Goal: Complete application form: Complete application form

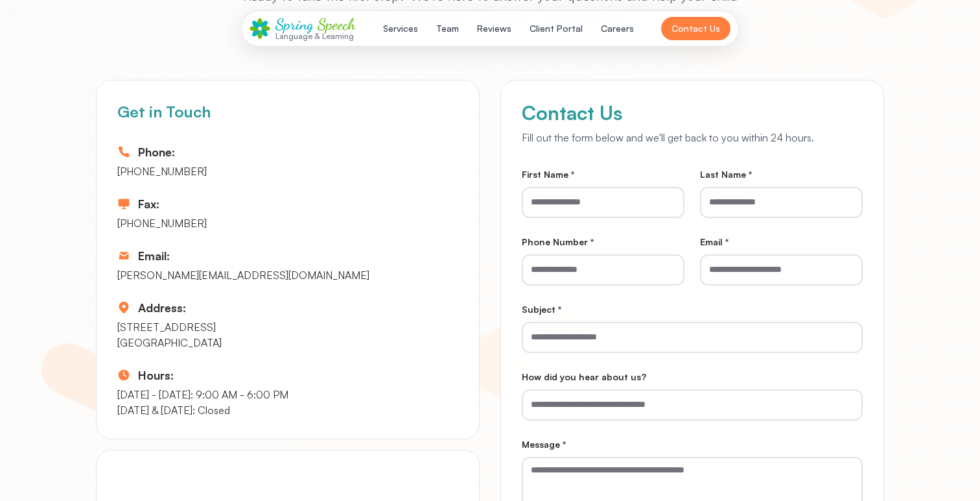
scroll to position [6243, 0]
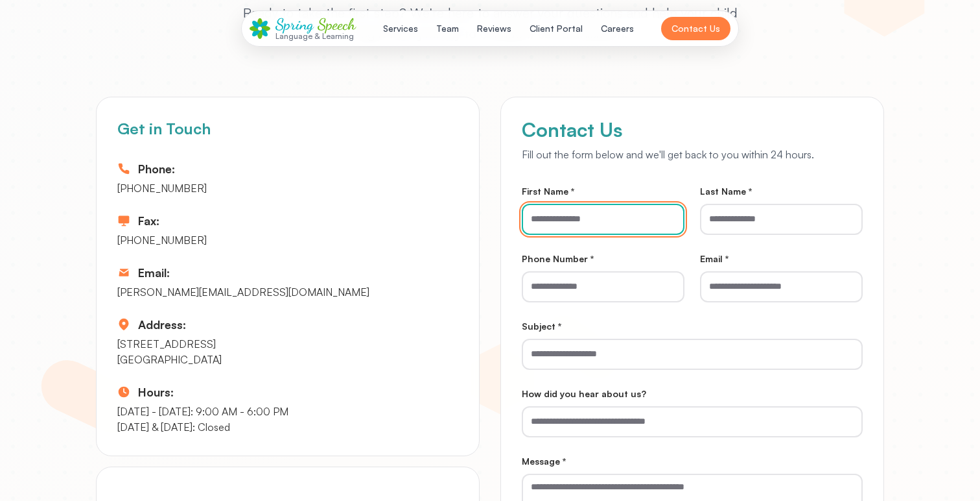
click at [565, 215] on input "First Name *" at bounding box center [603, 219] width 163 height 31
type input "*******"
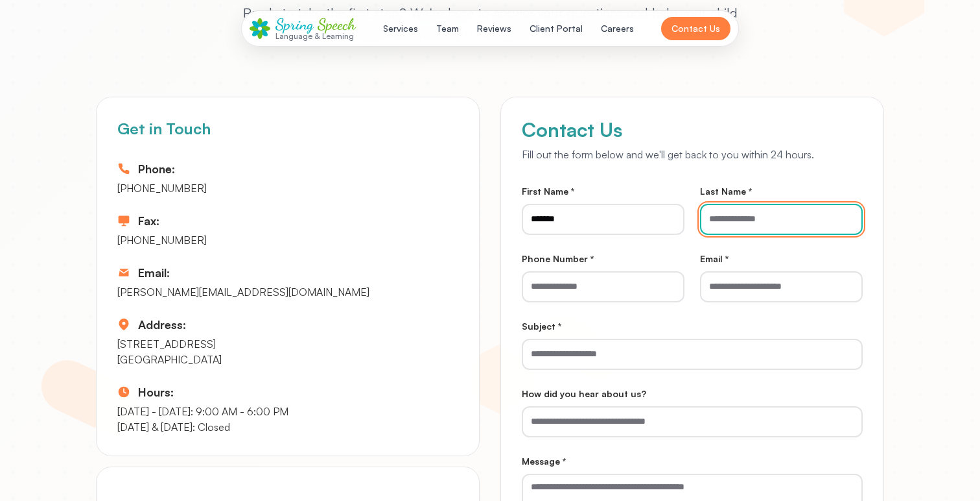
click at [739, 233] on input "Last Name *" at bounding box center [781, 219] width 163 height 31
type input "***"
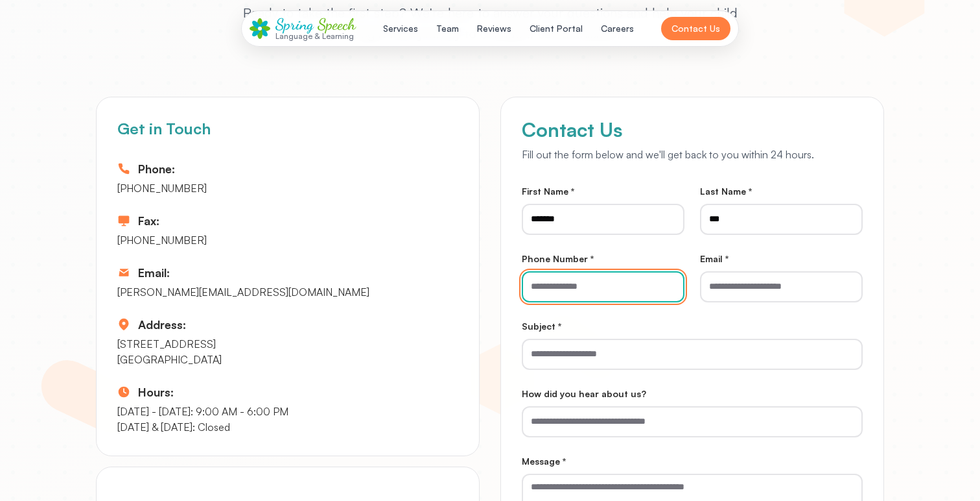
click at [632, 274] on input "Phone Number *" at bounding box center [603, 286] width 163 height 31
type input "*"
type input "**********"
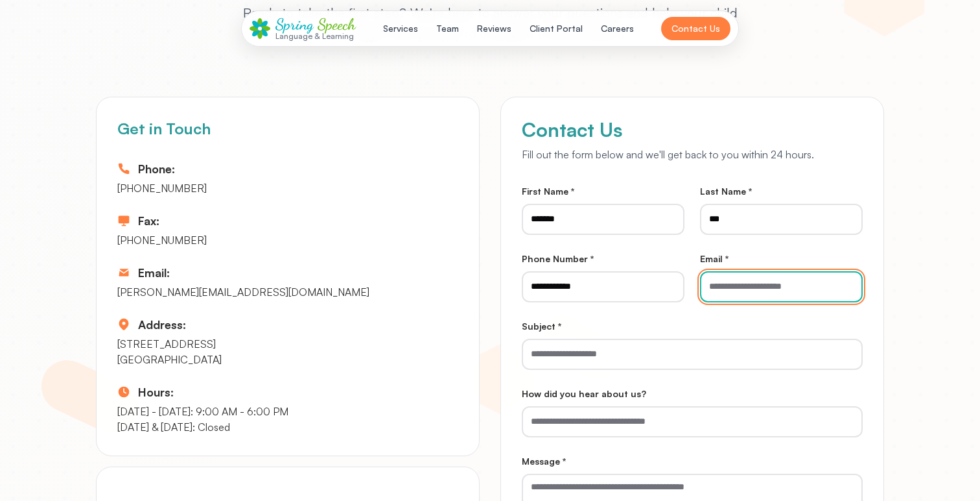
click at [781, 274] on input "Email *" at bounding box center [781, 286] width 163 height 31
type input "**********"
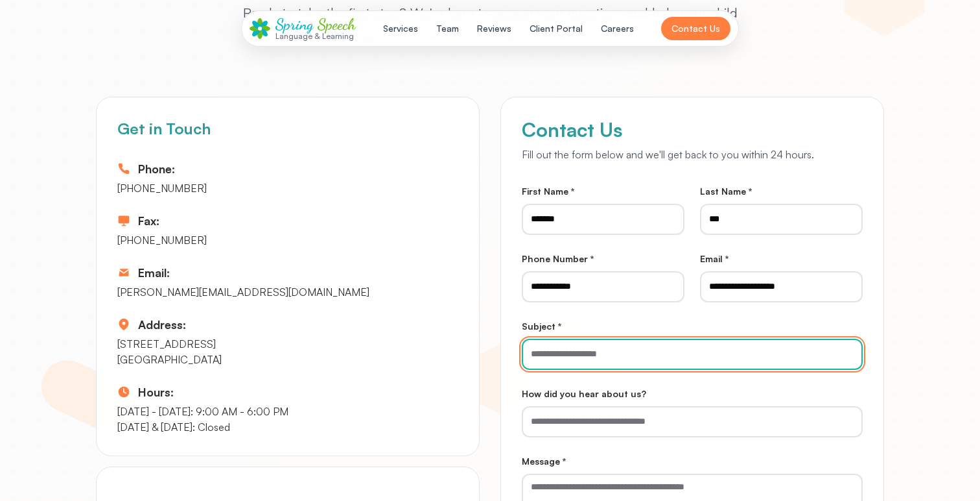
click at [713, 351] on input "Subject *" at bounding box center [692, 353] width 341 height 31
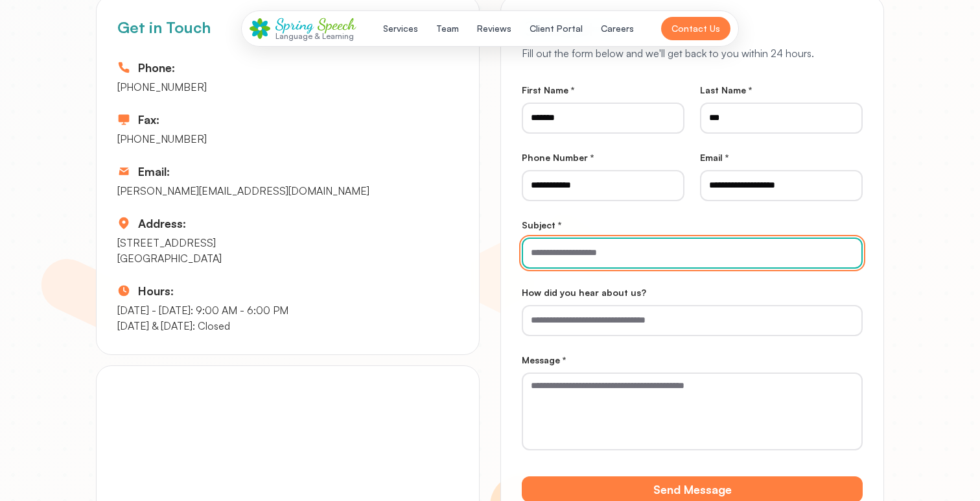
scroll to position [6372, 0]
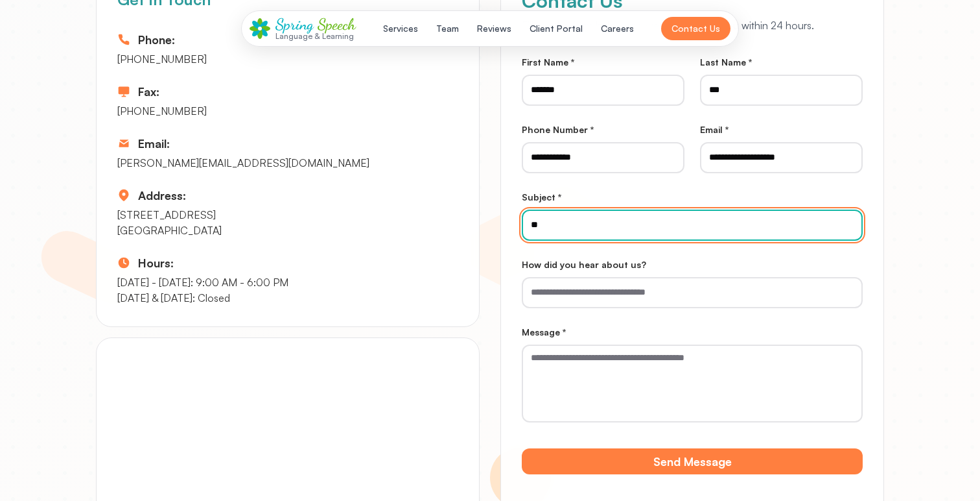
type input "*"
type input "**********"
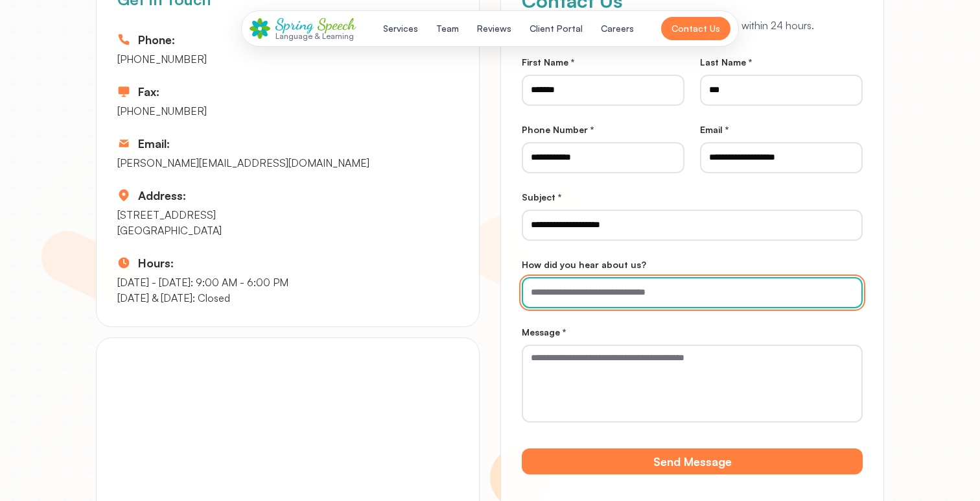
click at [648, 287] on input "How did you hear about us?" at bounding box center [692, 292] width 341 height 31
type input "*"
type input "**********"
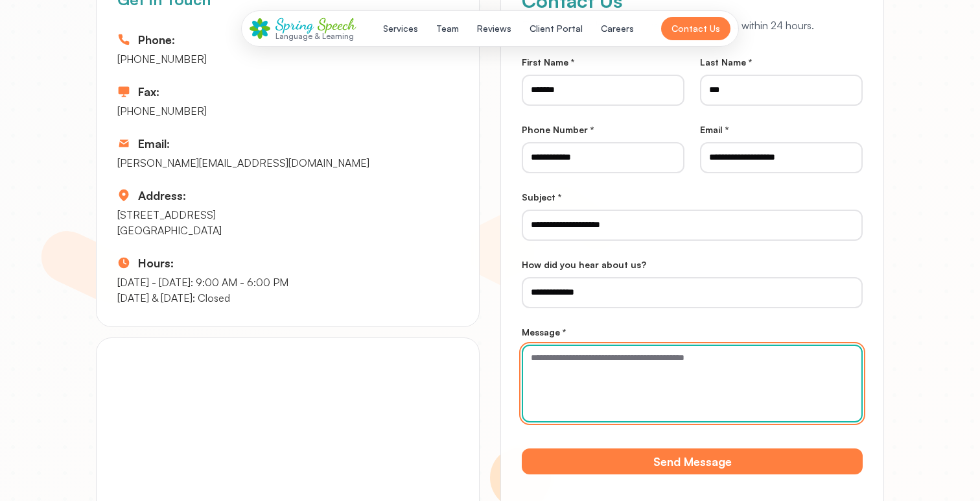
click at [668, 373] on textarea "Message *" at bounding box center [692, 383] width 341 height 78
type textarea "*******"
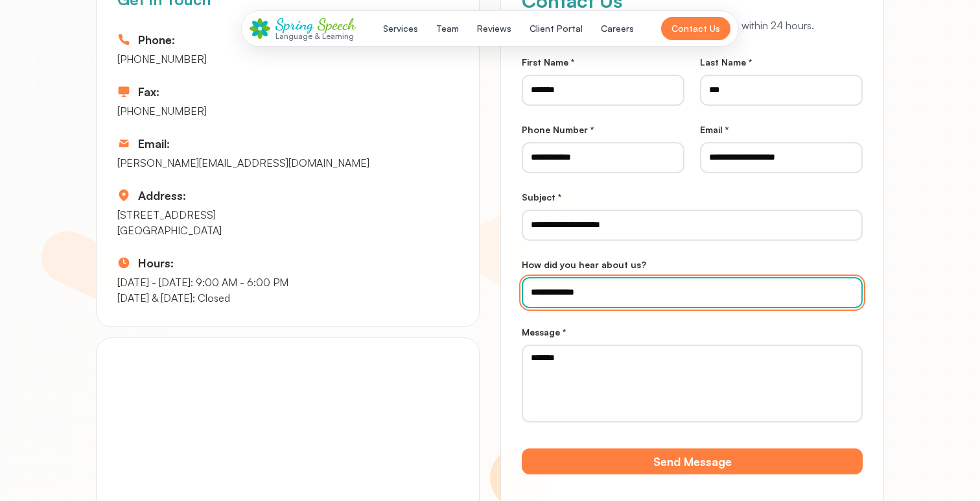
click at [645, 291] on input "**********" at bounding box center [692, 292] width 341 height 31
type input "****"
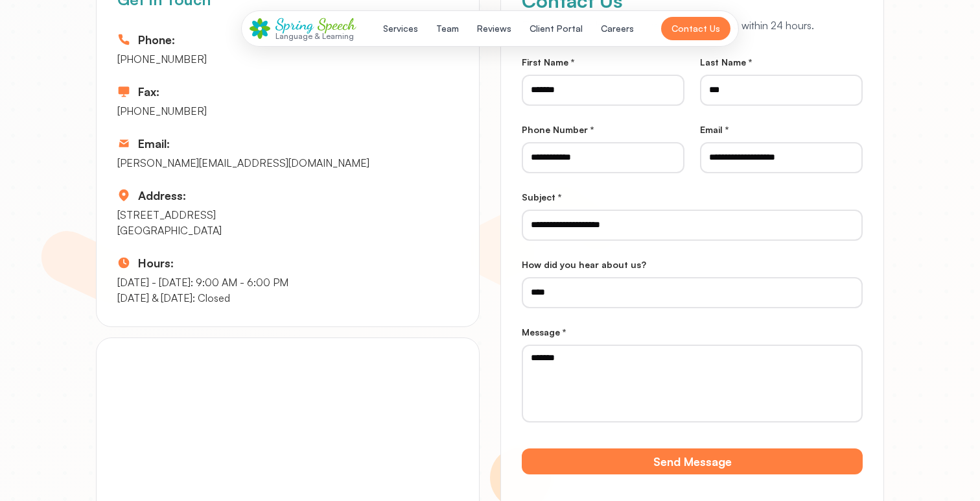
click at [630, 206] on div "**********" at bounding box center [692, 215] width 341 height 52
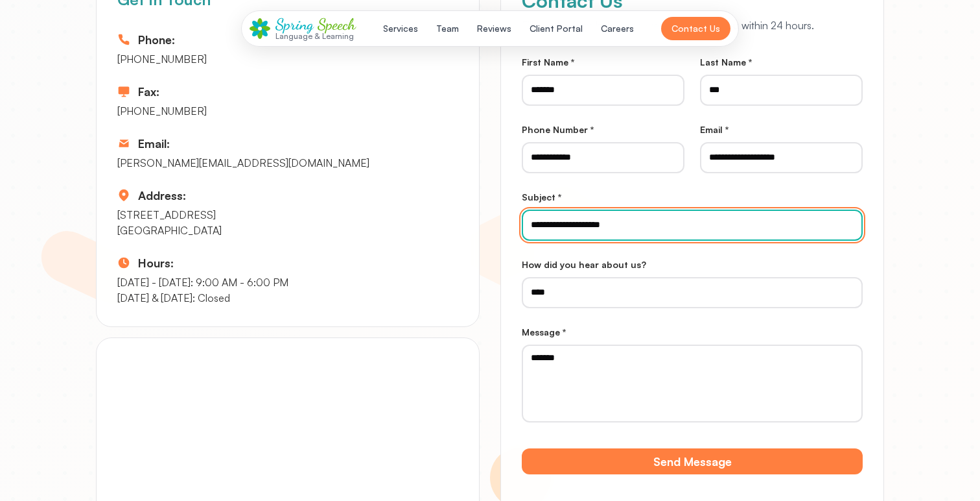
click at [632, 224] on input "**********" at bounding box center [692, 224] width 341 height 31
type input "****"
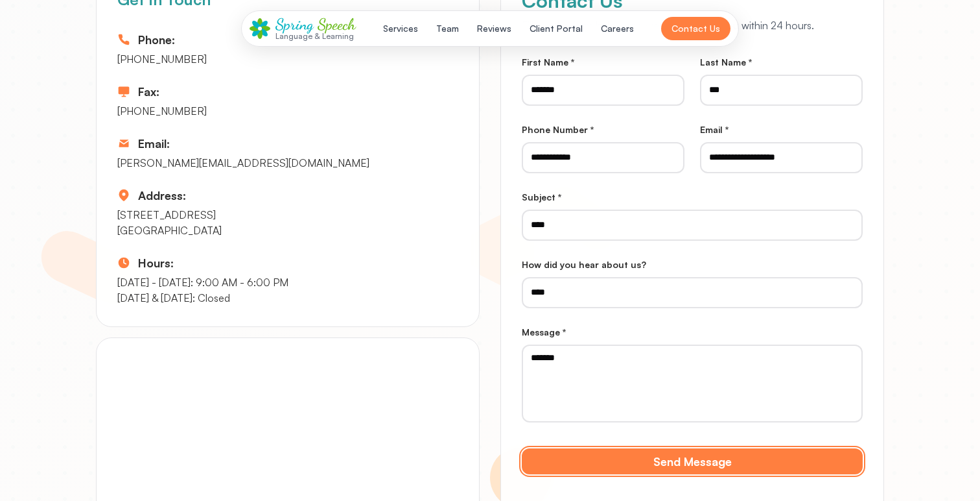
click at [628, 471] on button "Send Message" at bounding box center [692, 461] width 341 height 26
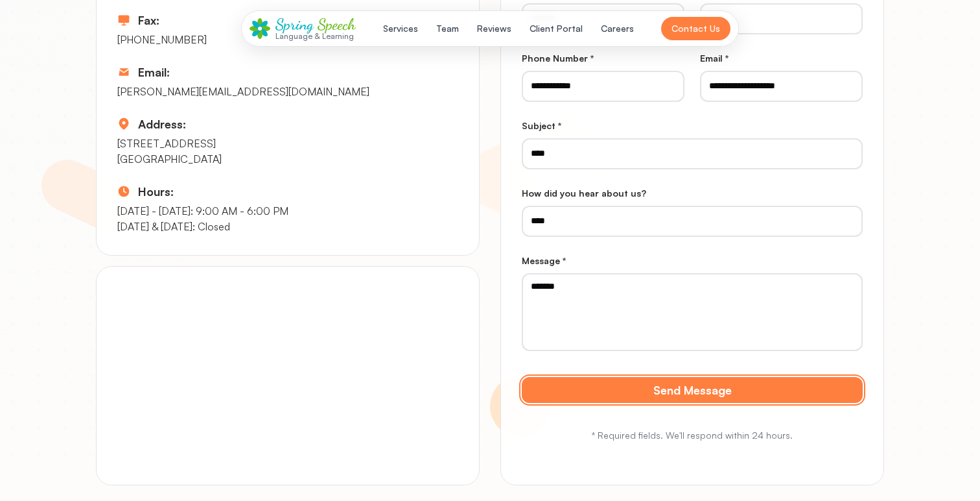
scroll to position [6588, 0]
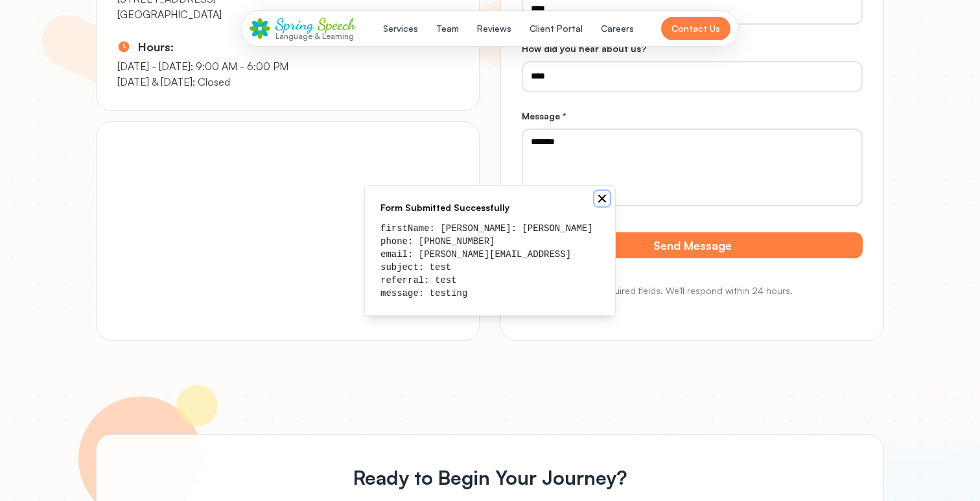
click at [603, 193] on icon "Notifications (F8)" at bounding box center [602, 198] width 10 height 10
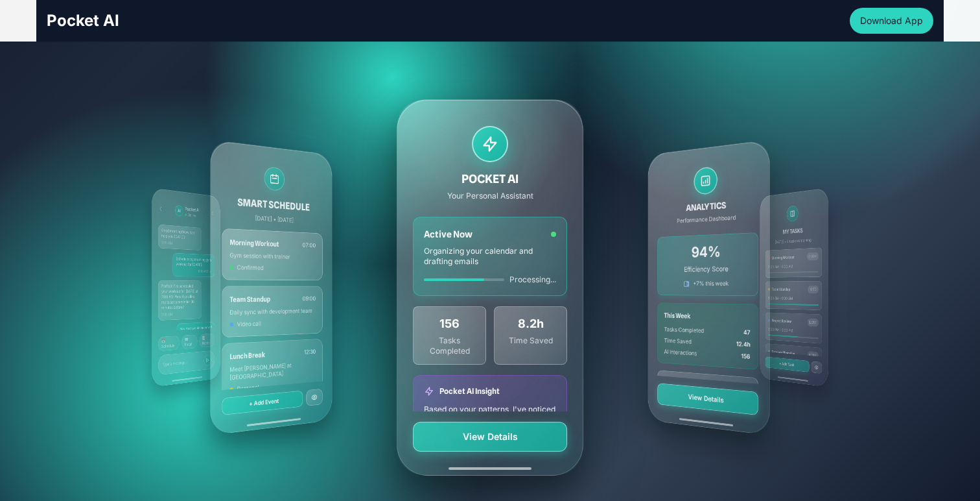
scroll to position [244, 0]
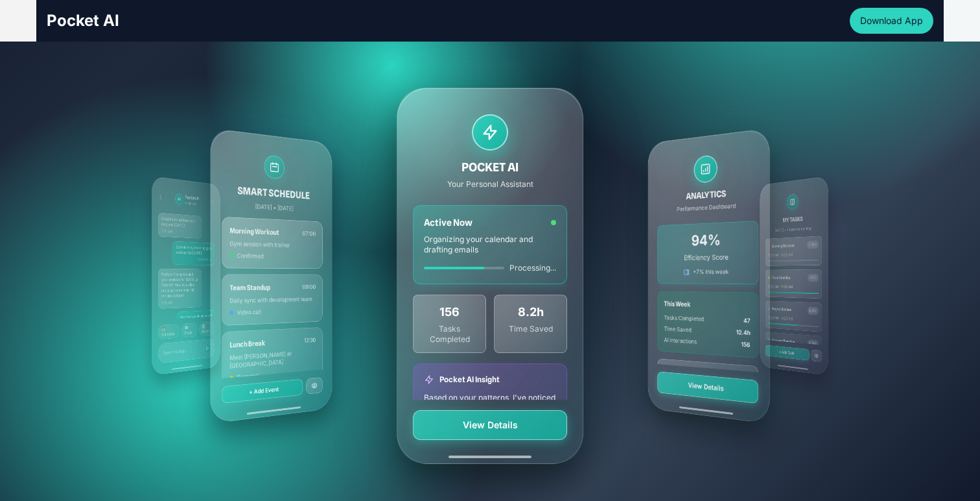
click at [743, 234] on div "ANALYTICS Performance Dashboard 94% Efficiency Score +7% this week This Week Ta…" at bounding box center [709, 275] width 122 height 296
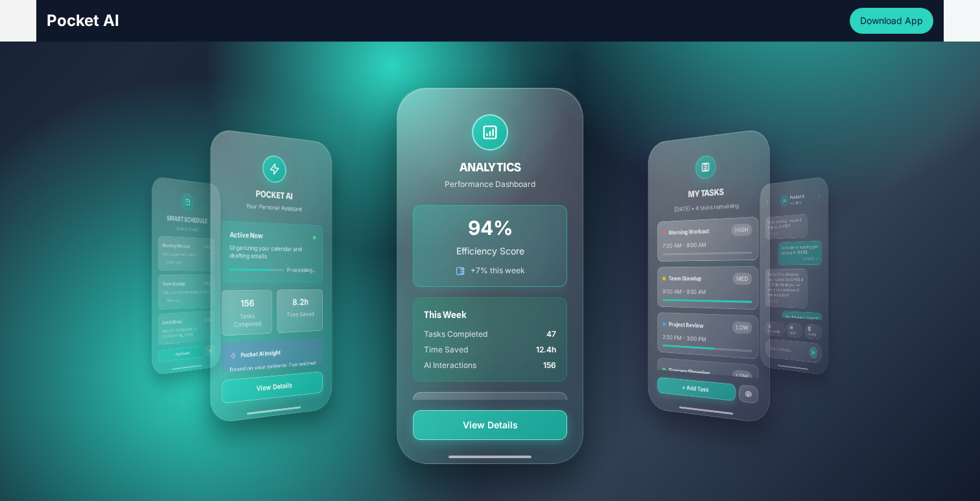
click at [743, 235] on div "MY TASKS Today • 4 tasks remaining Morning Workout HIGH 7:00 AM - 8:00 AM Team …" at bounding box center [709, 275] width 122 height 296
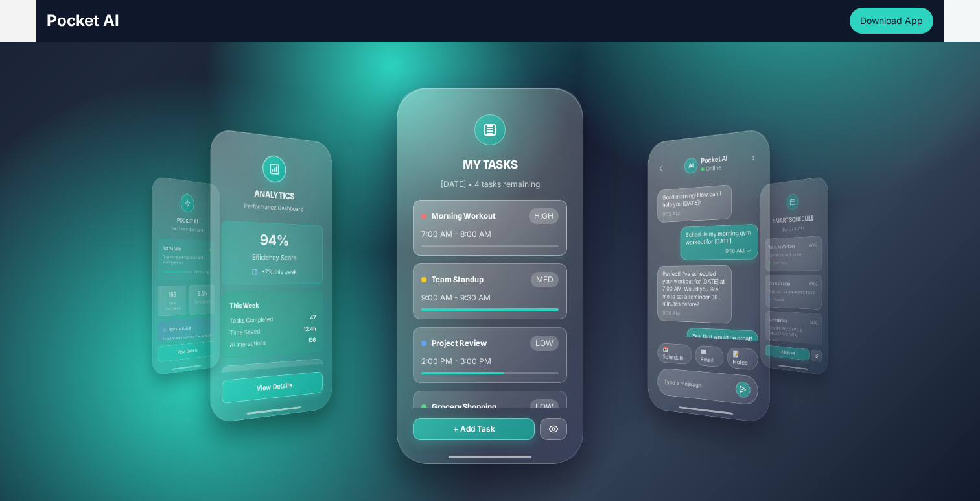
click at [744, 235] on div "AI Pocket AI Online Good morning! How can I help you today? 9:15 AM Schedule my…" at bounding box center [709, 275] width 122 height 296
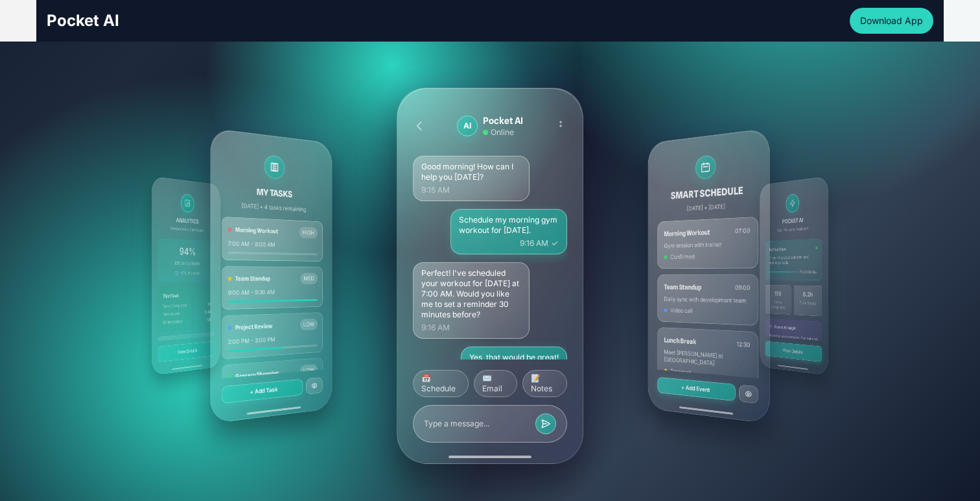
click at [744, 235] on div "SMART SCHEDULE Today • March 15, 2024 Morning Workout 07:00 Gym session with tr…" at bounding box center [709, 275] width 122 height 296
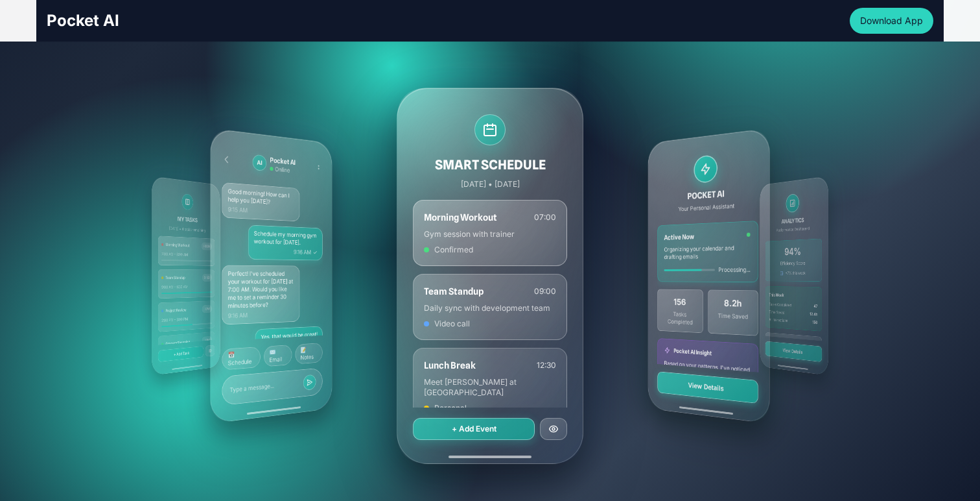
click at [744, 235] on div "POCKET AI Your Personal Assistant Active Now Organizing your calendar and draft…" at bounding box center [709, 275] width 122 height 296
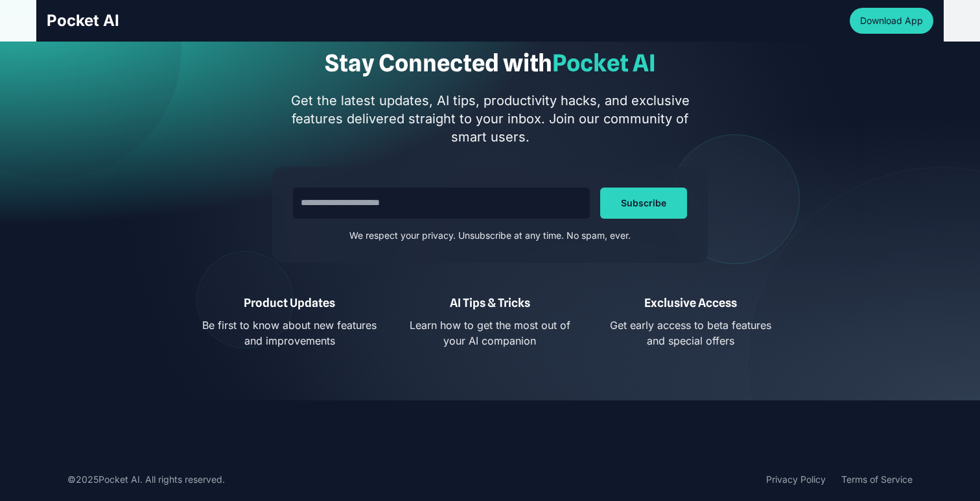
scroll to position [4451, 0]
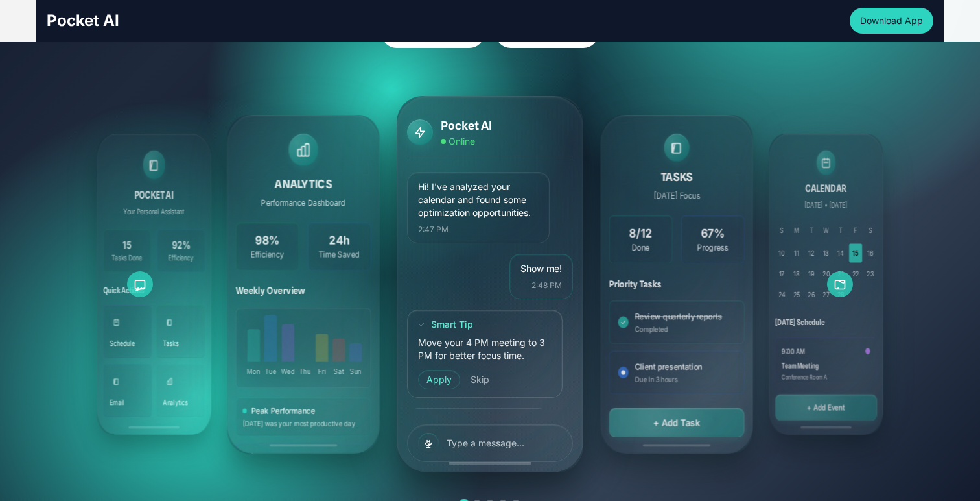
scroll to position [232, 0]
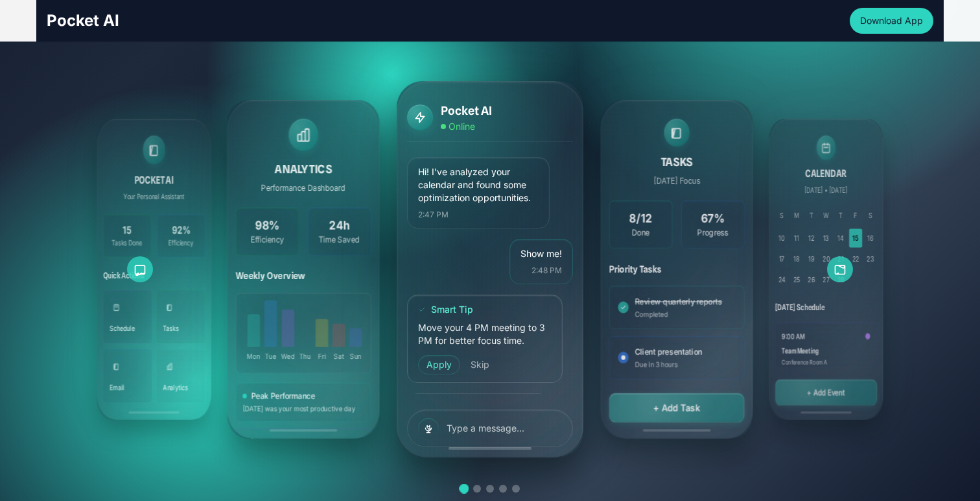
click at [846, 265] on icon at bounding box center [840, 269] width 13 height 13
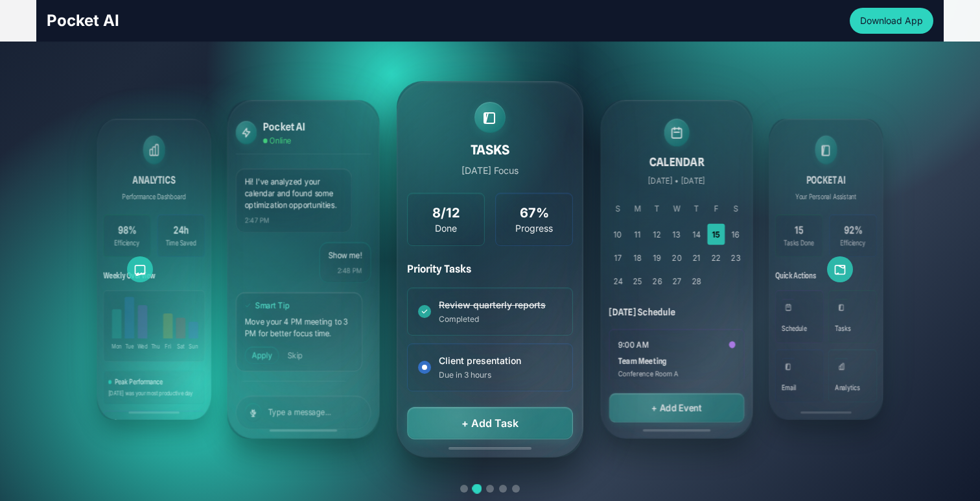
click at [839, 273] on icon at bounding box center [841, 269] width 10 height 8
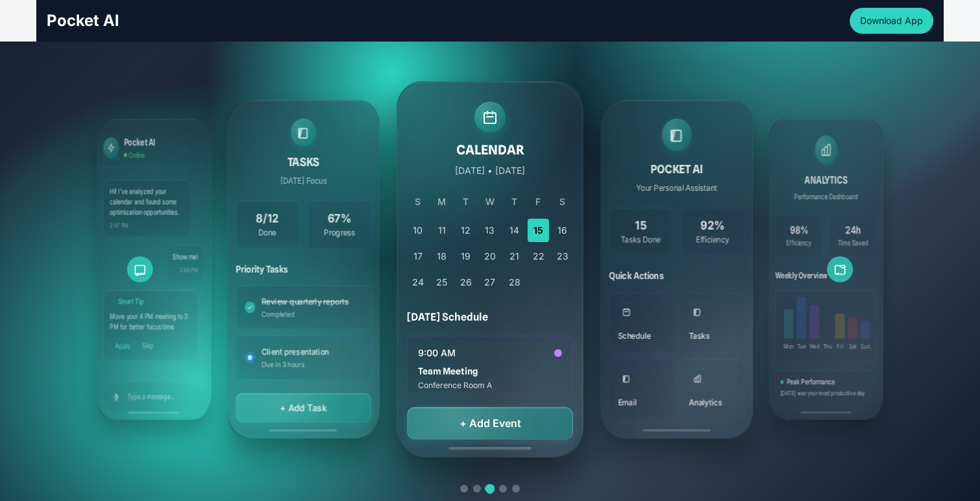
click at [839, 274] on icon at bounding box center [841, 269] width 10 height 8
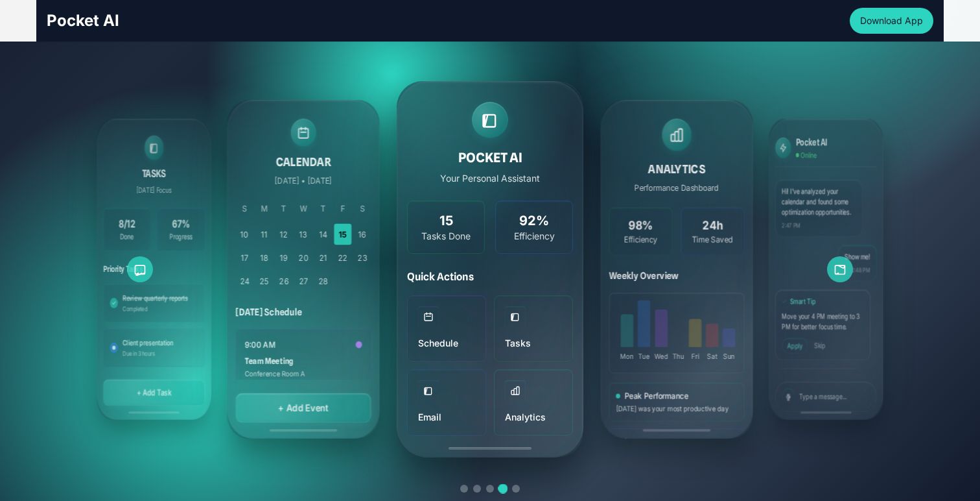
click at [840, 274] on icon at bounding box center [841, 269] width 10 height 8
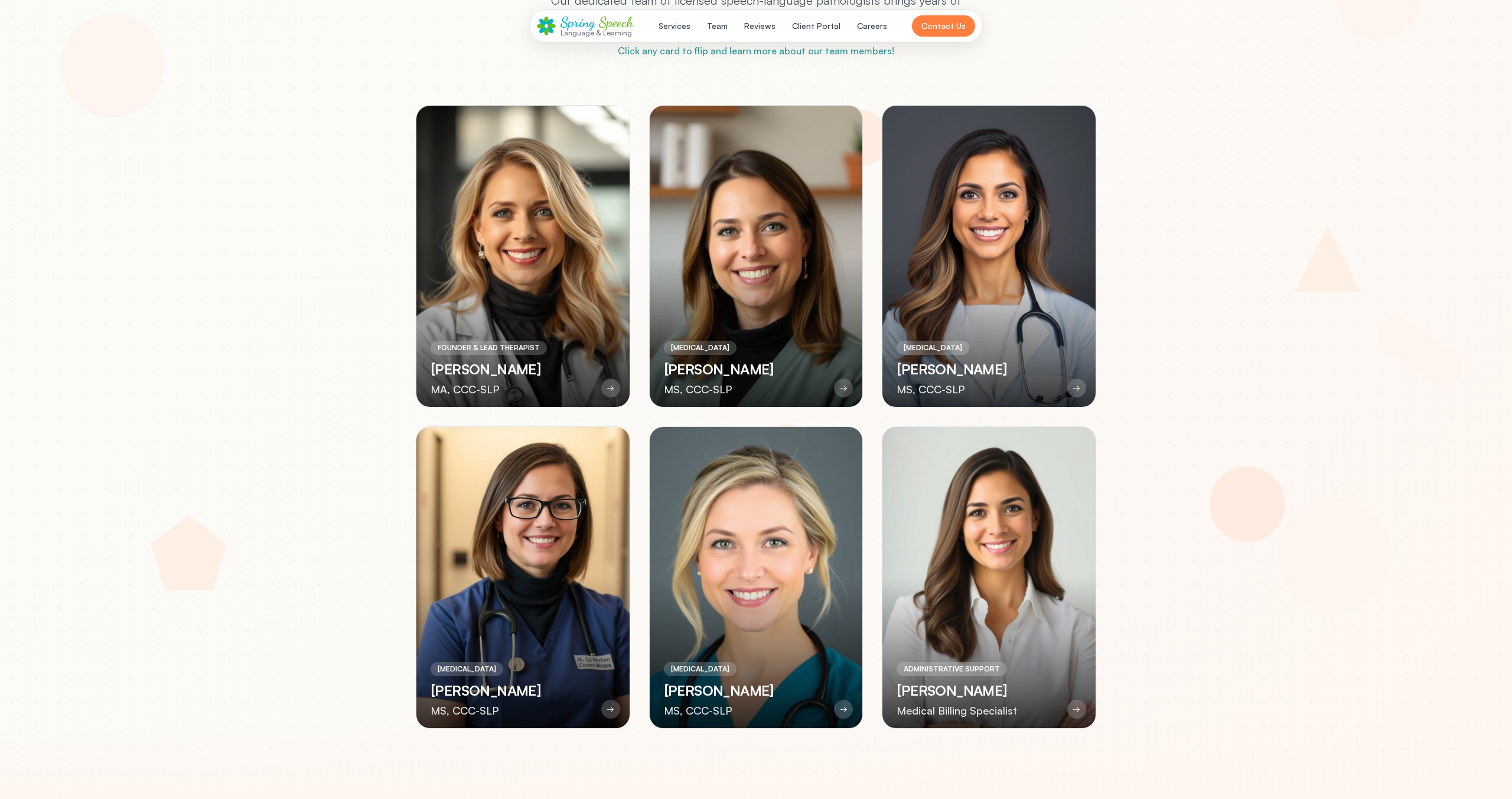
scroll to position [3104, 0]
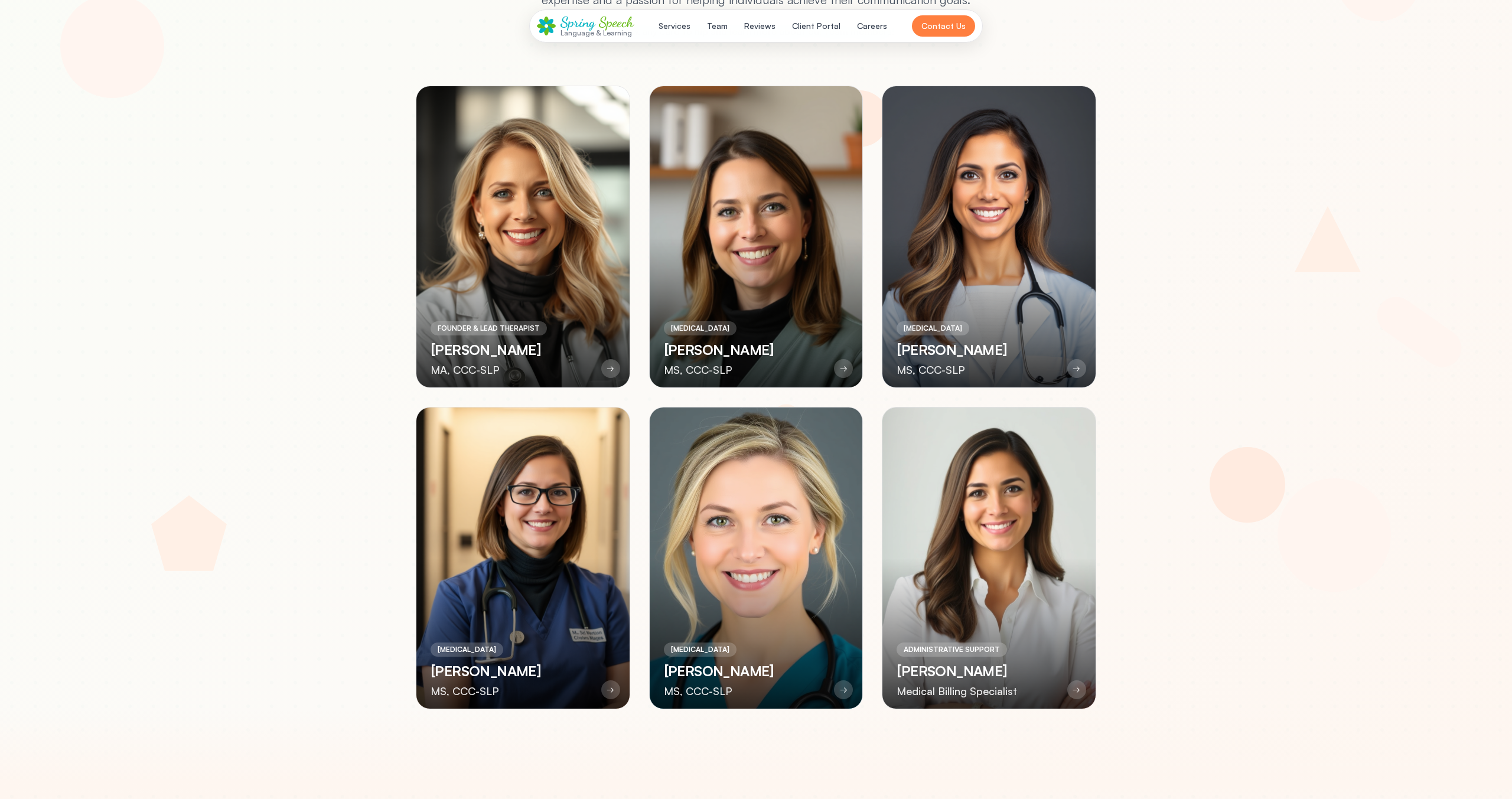
click at [796, 456] on div at bounding box center [756, 558] width 213 height 302
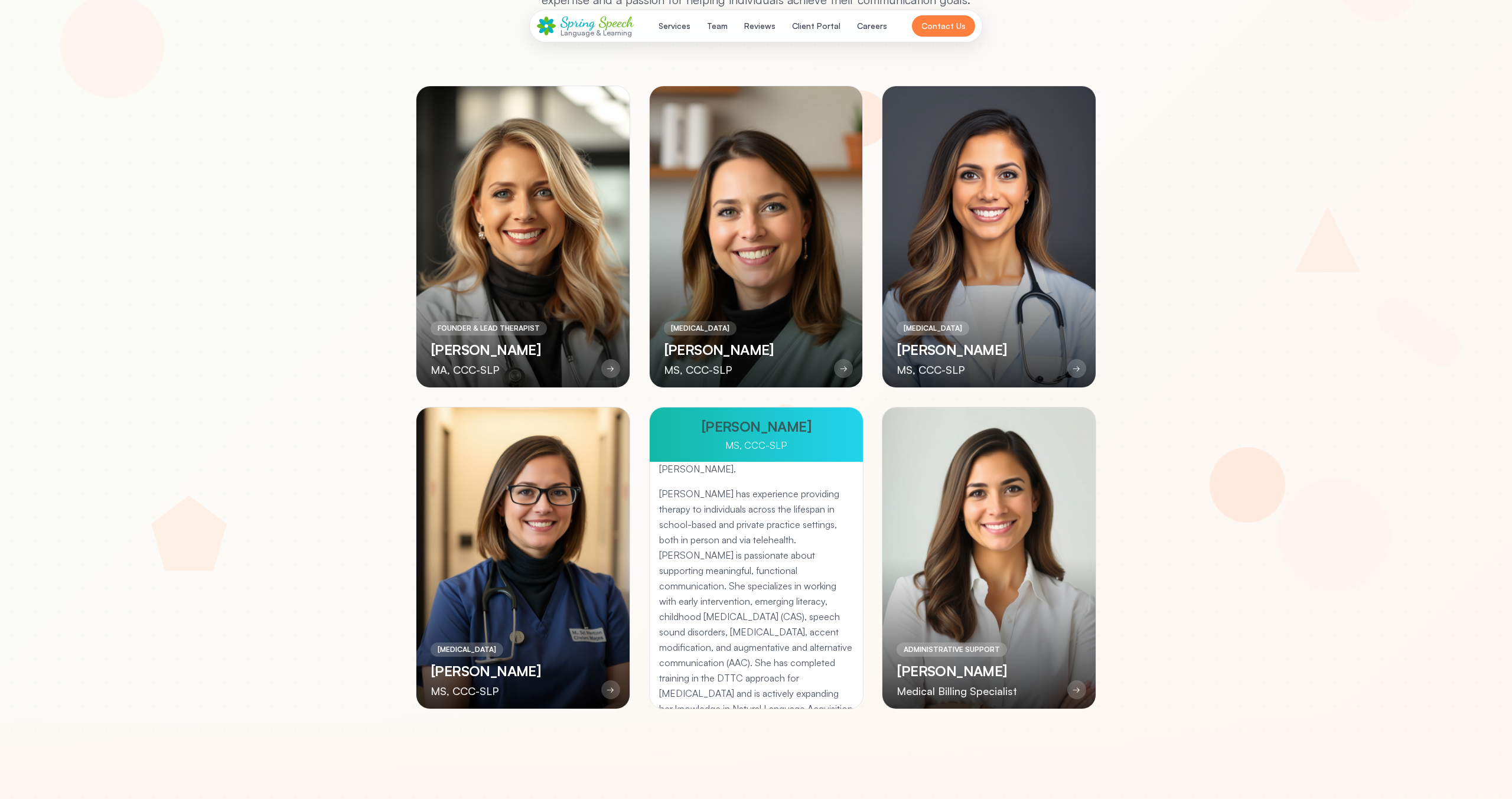
scroll to position [0, 0]
click at [787, 456] on p "Madison is a licensed and ASHA-certified speech-language pathologist who brings…" at bounding box center [756, 548] width 194 height 154
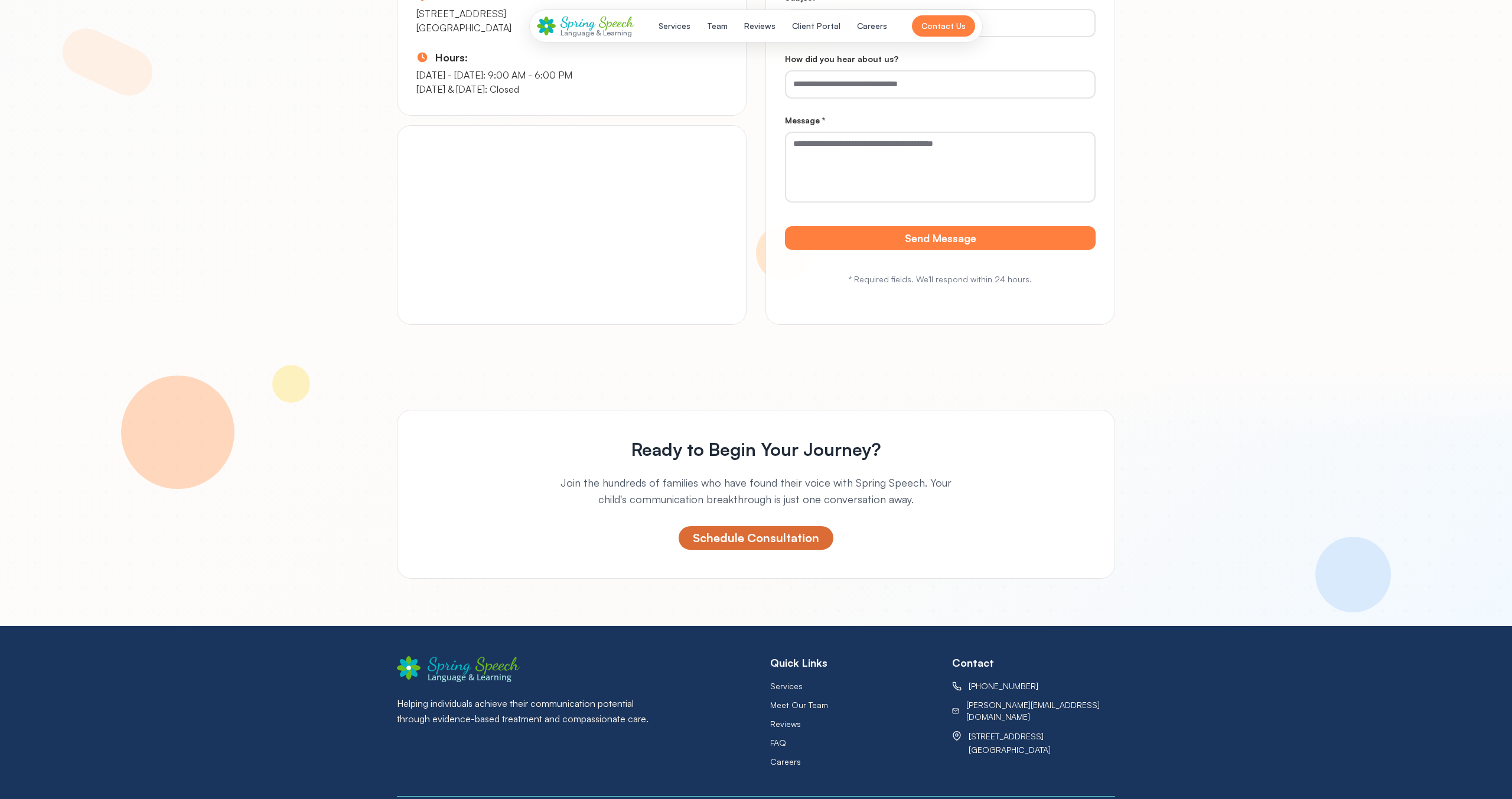
scroll to position [6080, 0]
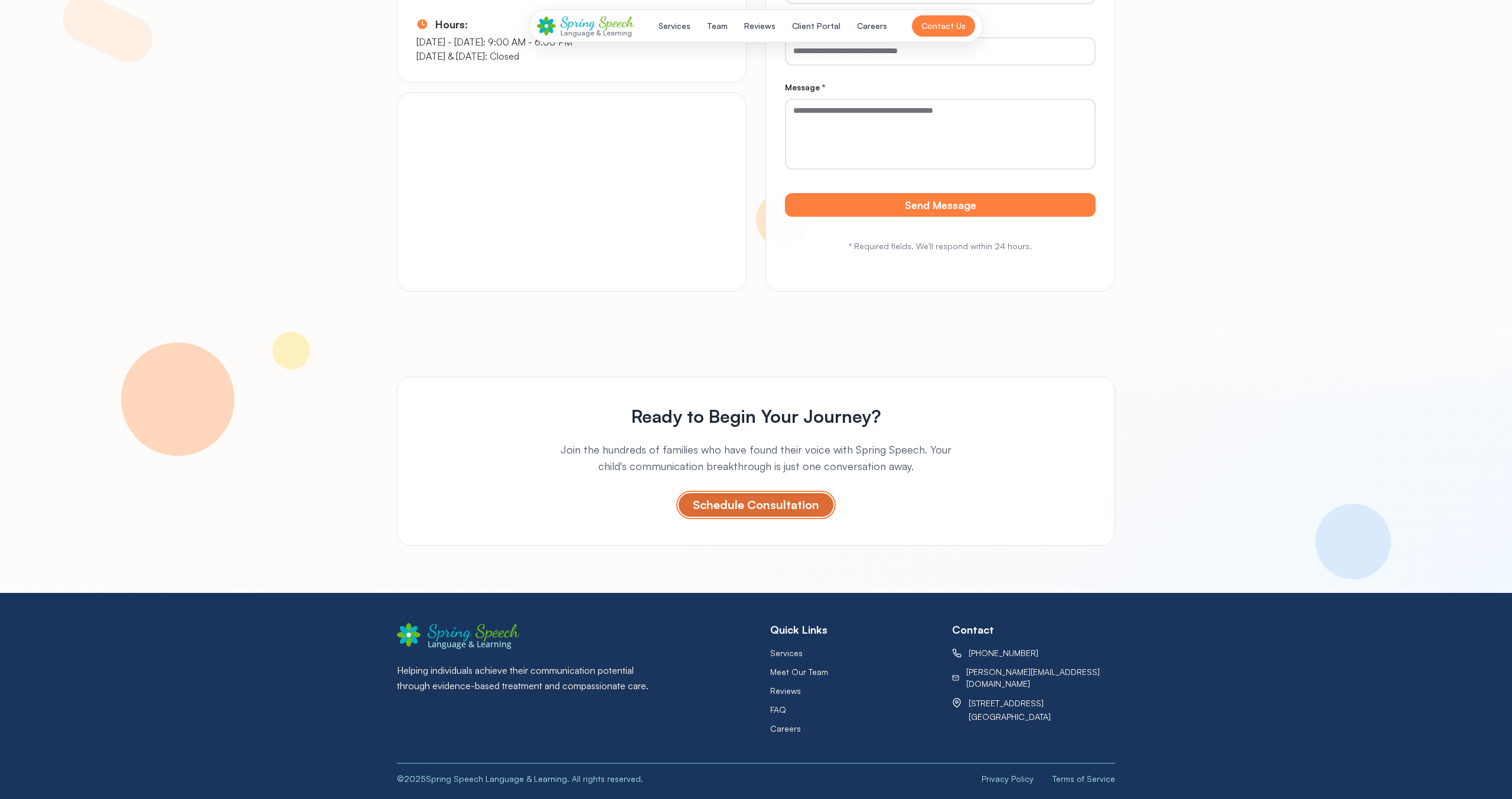
click at [797, 456] on button "Schedule Consultation" at bounding box center [756, 505] width 155 height 24
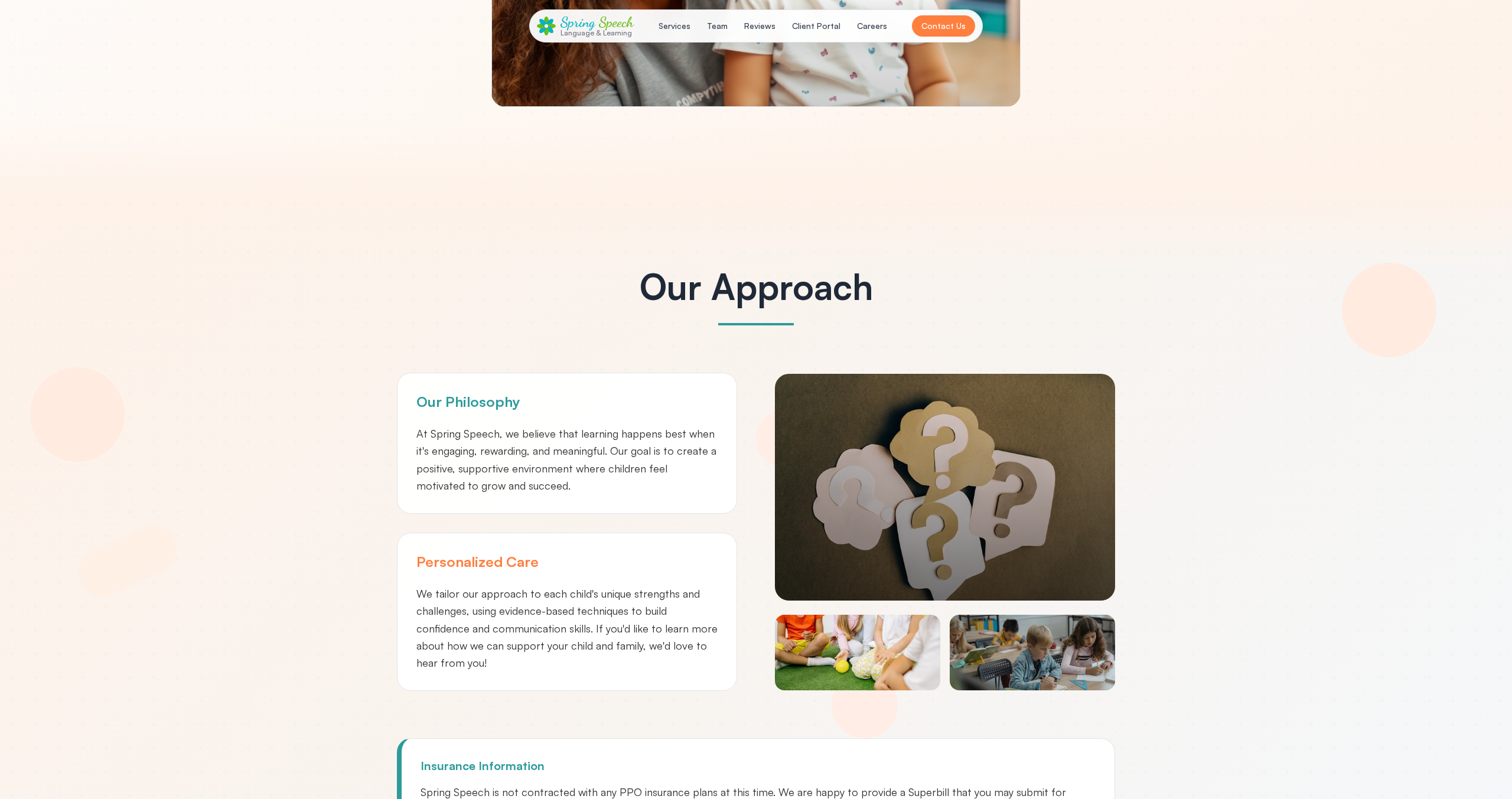
scroll to position [0, 0]
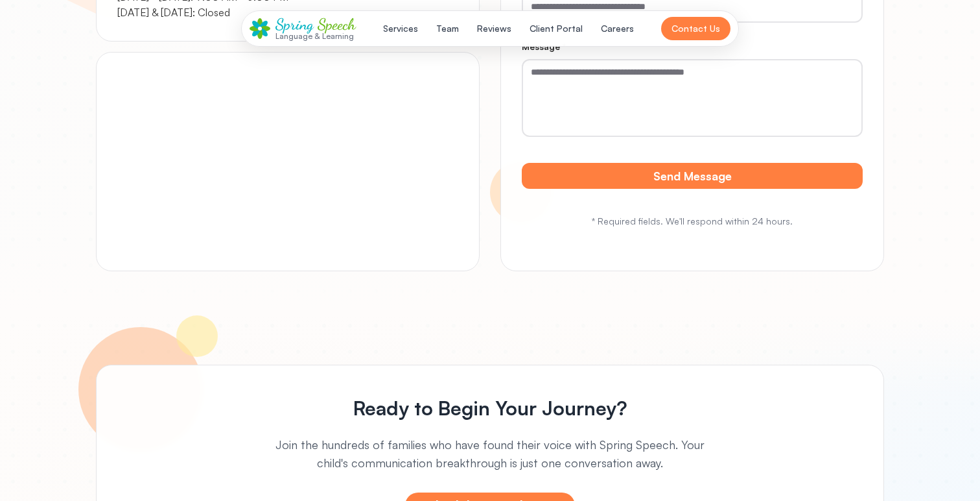
scroll to position [6985, 0]
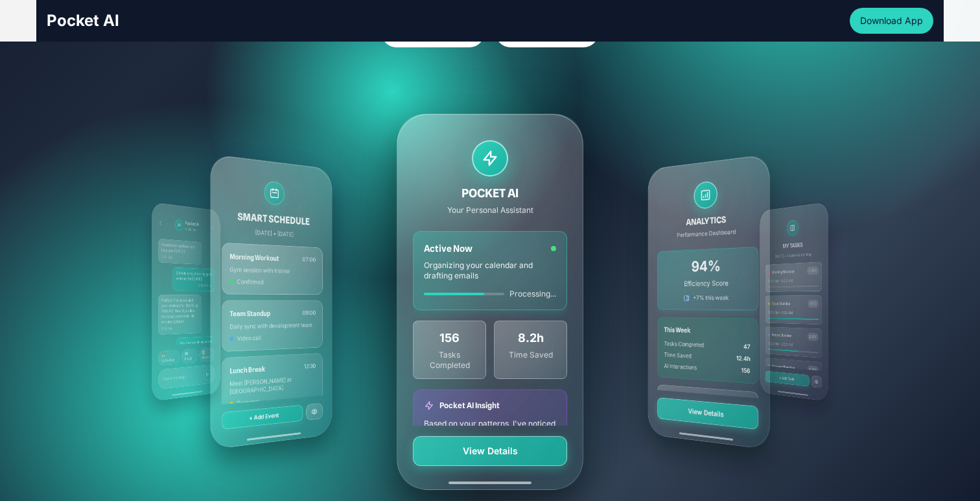
scroll to position [249, 0]
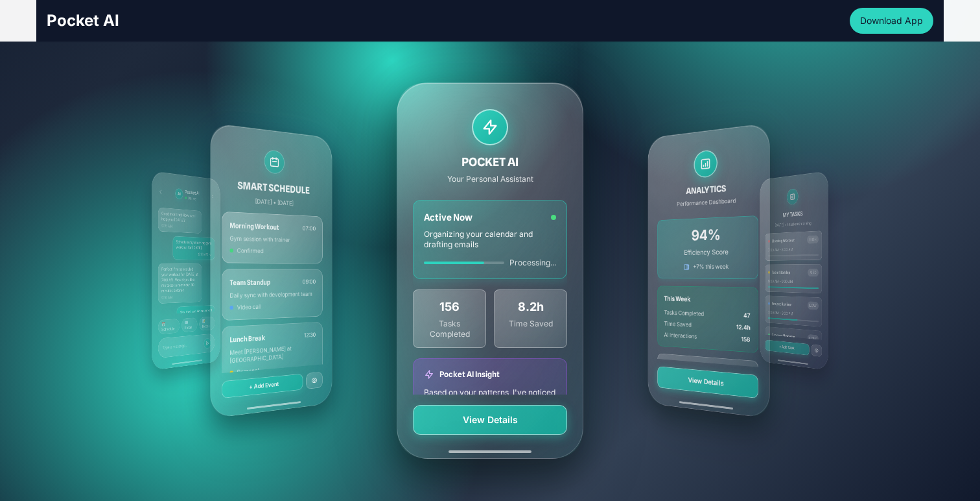
click at [681, 239] on div "ANALYTICS Performance Dashboard 94% Efficiency Score +7% this week This Week Ta…" at bounding box center [709, 270] width 122 height 296
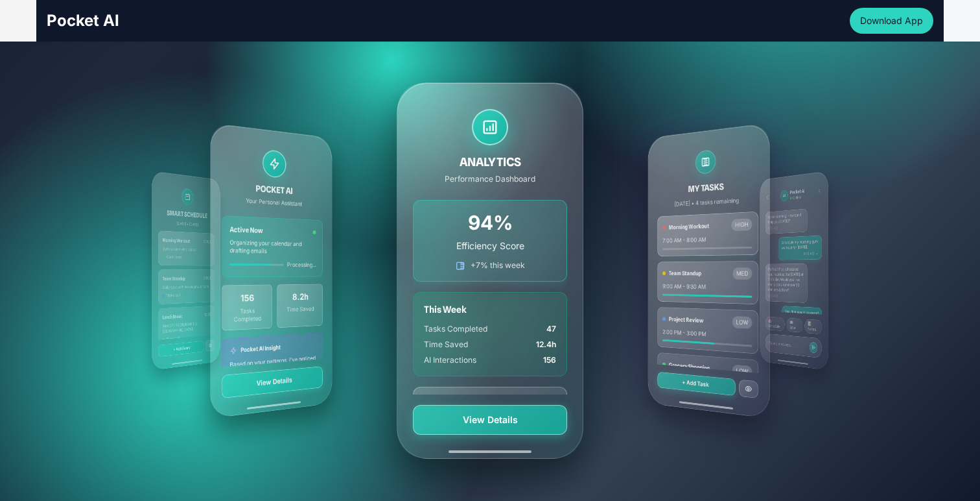
click at [693, 243] on div "MY TASKS [DATE] • 4 tasks remaining Morning Workout HIGH 7:00 AM - 8:00 AM Team…" at bounding box center [709, 270] width 122 height 296
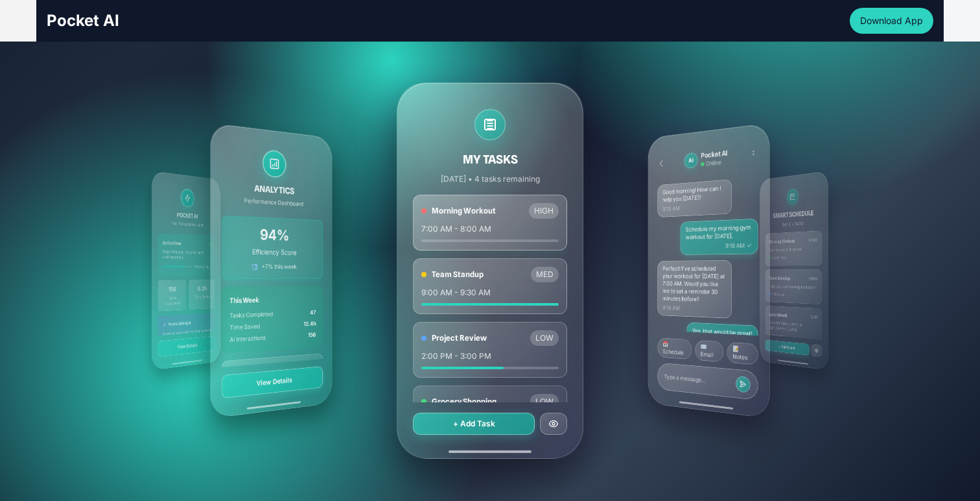
click at [694, 243] on div "AI Pocket AI Online Good morning! How can I help you [DATE]? 9:15 AM Schedule m…" at bounding box center [709, 270] width 122 height 296
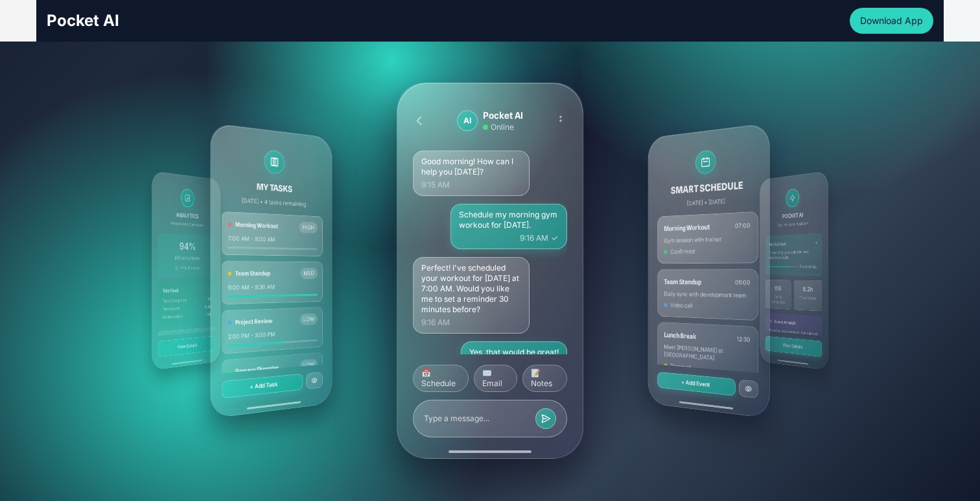
click at [694, 243] on div "SMART SCHEDULE [DATE] • [DATE] Morning Workout 07:00 Gym session with trainer C…" at bounding box center [709, 270] width 122 height 296
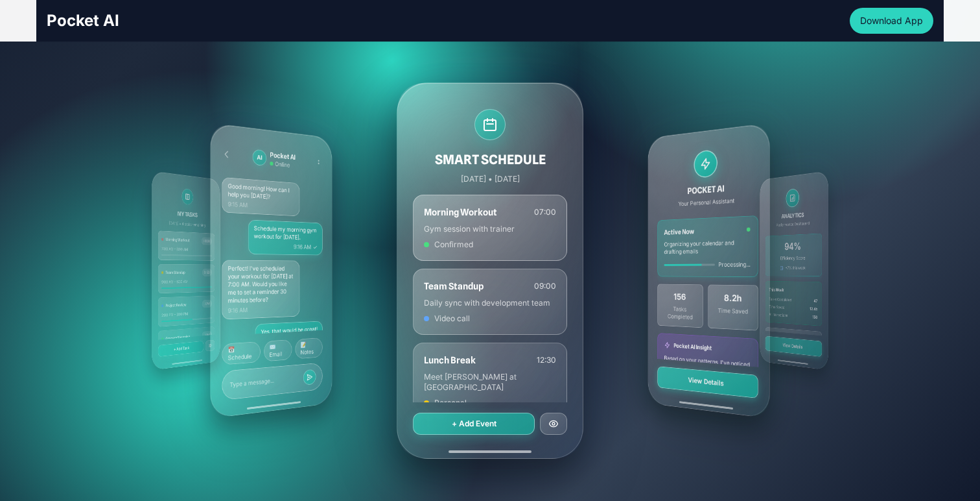
click at [695, 243] on div "POCKET AI Your Personal Assistant Active Now Organizing your calendar and draft…" at bounding box center [709, 270] width 122 height 296
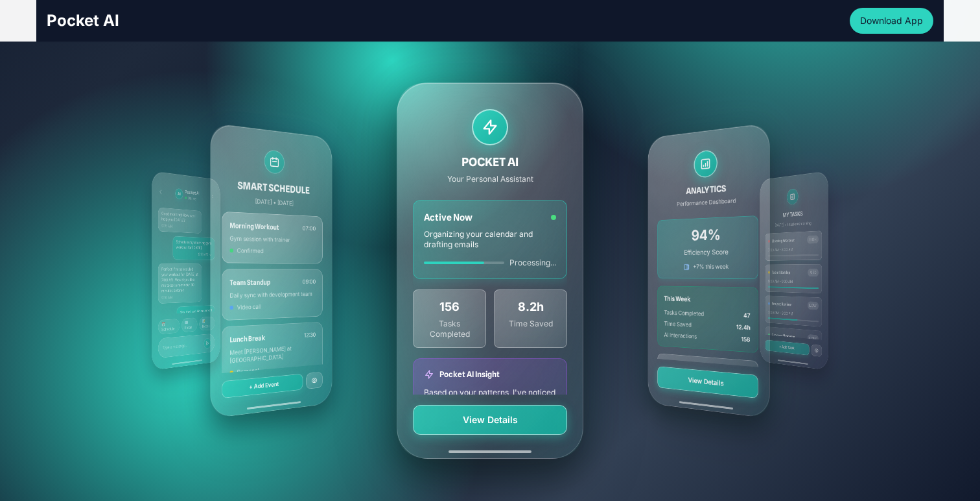
click at [696, 244] on div "ANALYTICS Performance Dashboard 94% Efficiency Score +7% this week This Week Ta…" at bounding box center [709, 270] width 122 height 296
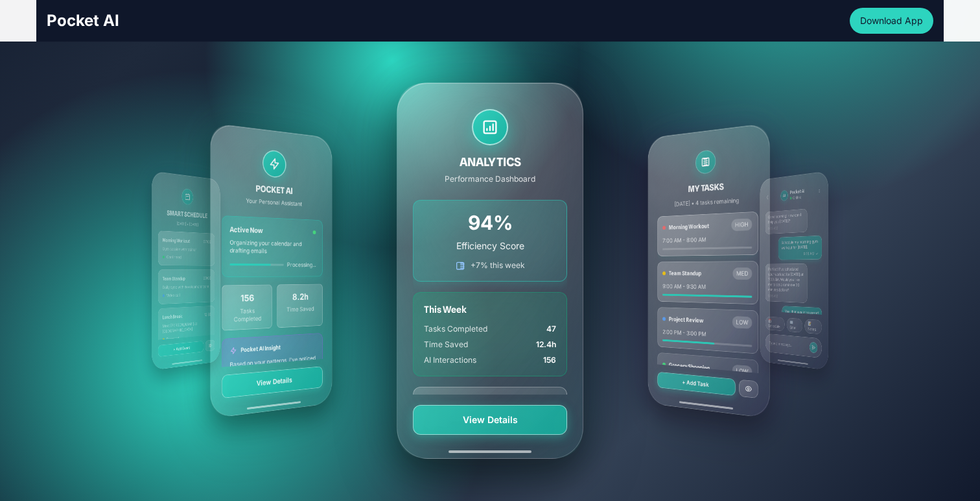
click at [697, 244] on div "MY TASKS [DATE] • 4 tasks remaining Morning Workout HIGH 7:00 AM - 8:00 AM Team…" at bounding box center [709, 270] width 122 height 296
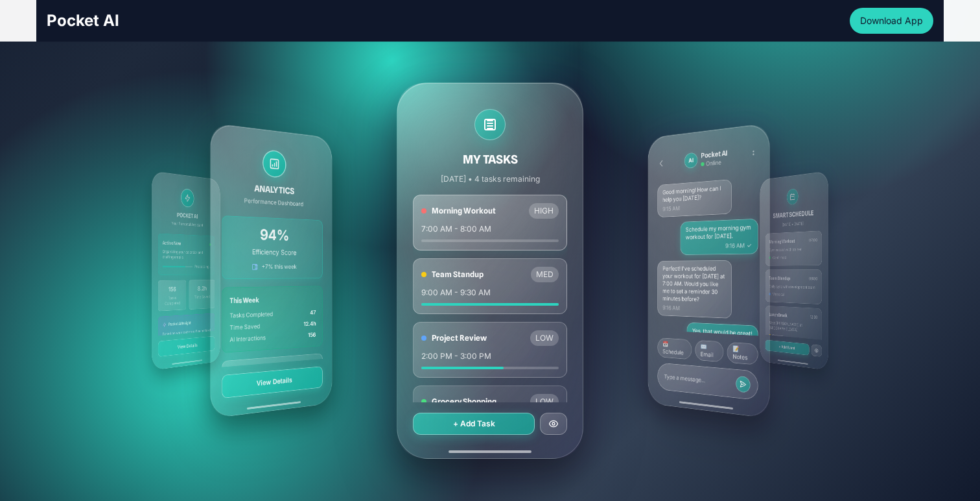
click at [698, 244] on div "AI Pocket AI Online Good morning! How can I help you [DATE]? 9:15 AM Schedule m…" at bounding box center [709, 270] width 122 height 296
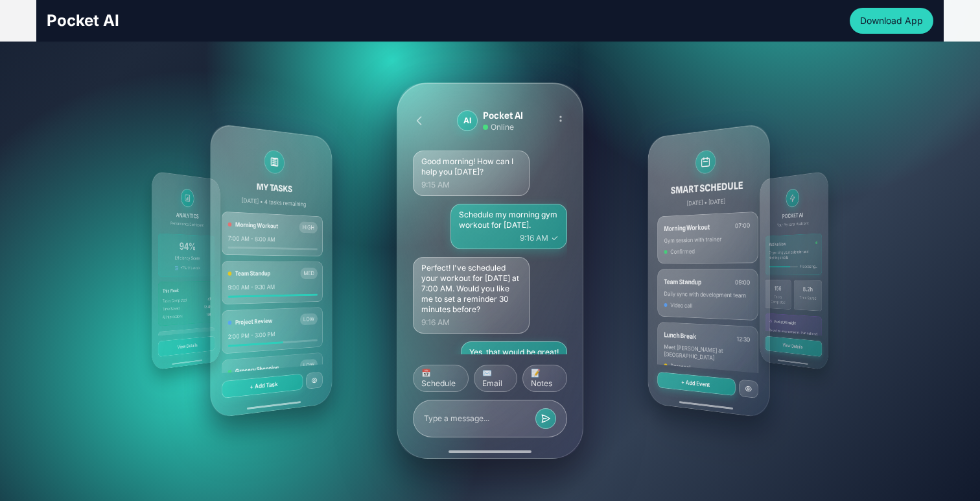
click at [698, 244] on div "SMART SCHEDULE [DATE] • [DATE] Morning Workout 07:00 Gym session with trainer C…" at bounding box center [709, 270] width 122 height 296
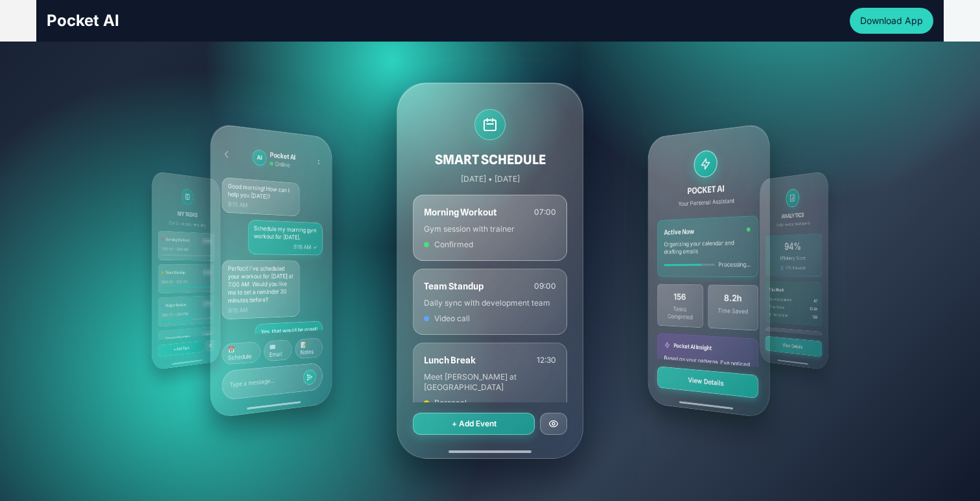
click at [698, 244] on div "POCKET AI Your Personal Assistant Active Now Organizing your calendar and draft…" at bounding box center [709, 270] width 122 height 296
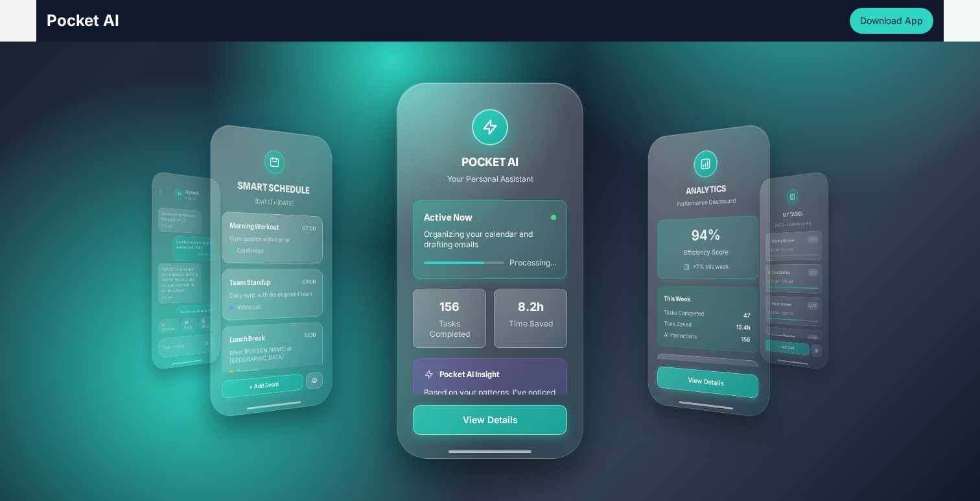
click at [698, 244] on div "ANALYTICS Performance Dashboard 94% Efficiency Score +7% this week This Week Ta…" at bounding box center [709, 270] width 122 height 296
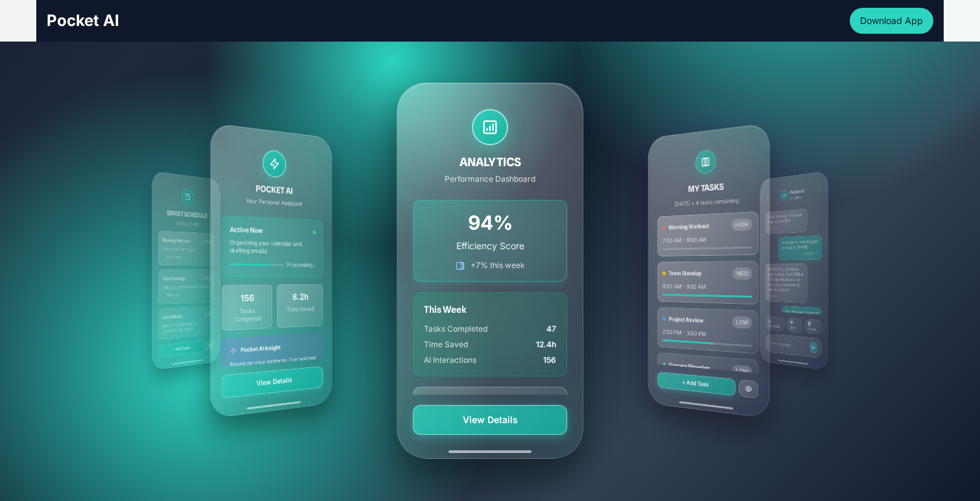
click at [698, 244] on div "MY TASKS [DATE] • 4 tasks remaining Morning Workout HIGH 7:00 AM - 8:00 AM Team…" at bounding box center [709, 270] width 122 height 296
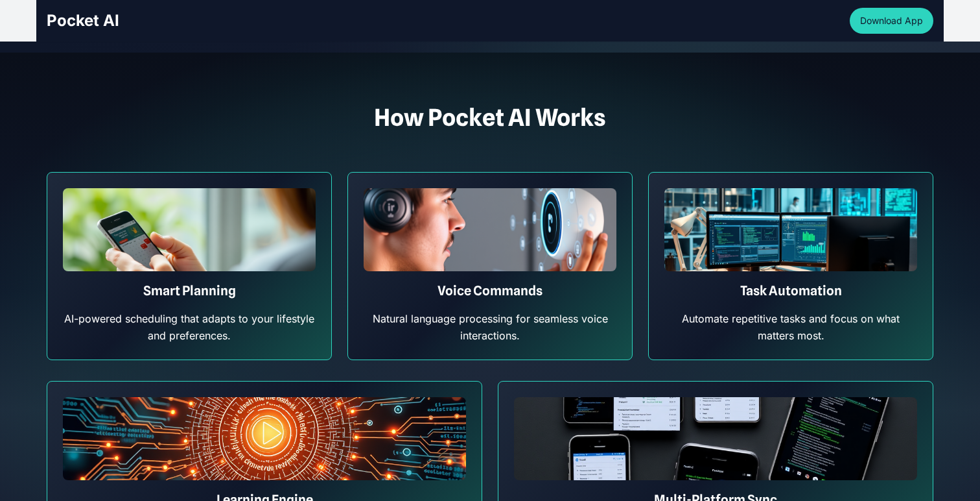
scroll to position [0, 0]
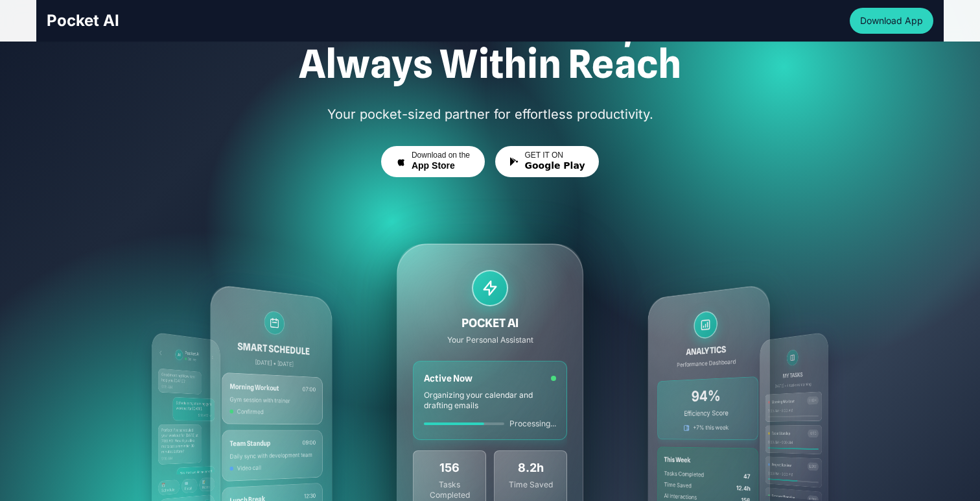
scroll to position [124, 0]
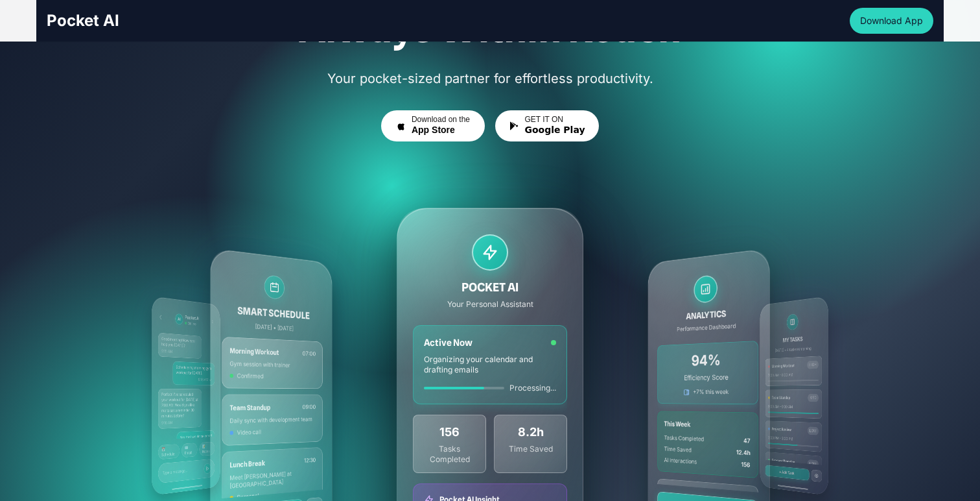
click at [720, 331] on div "ANALYTICS Performance Dashboard 94% Efficiency Score +7% this week This Week Ta…" at bounding box center [709, 395] width 122 height 296
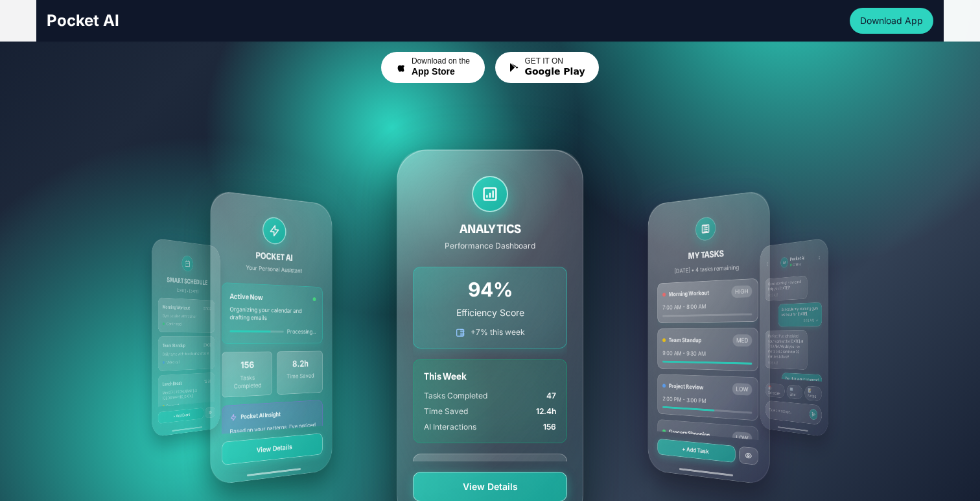
scroll to position [187, 0]
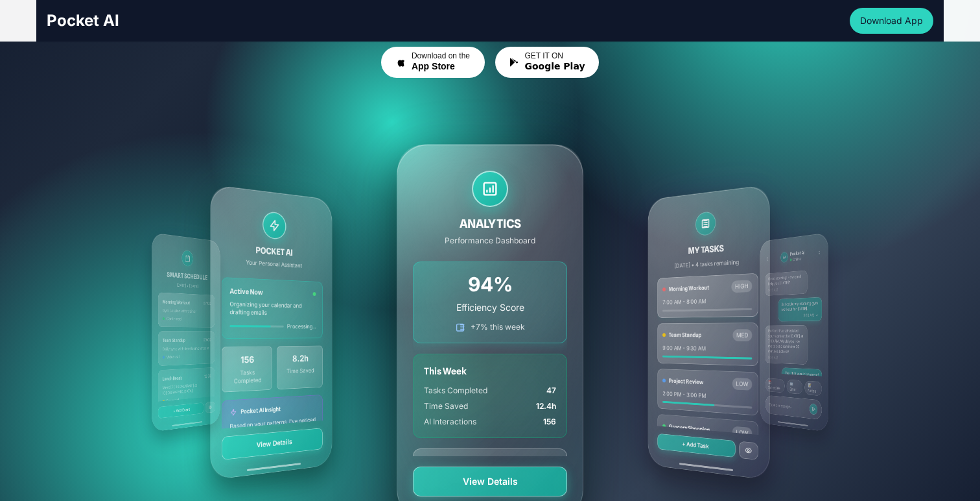
click at [720, 332] on div "MY TASKS [DATE] • 4 tasks remaining Morning Workout HIGH 7:00 AM - 8:00 AM Team…" at bounding box center [709, 331] width 122 height 296
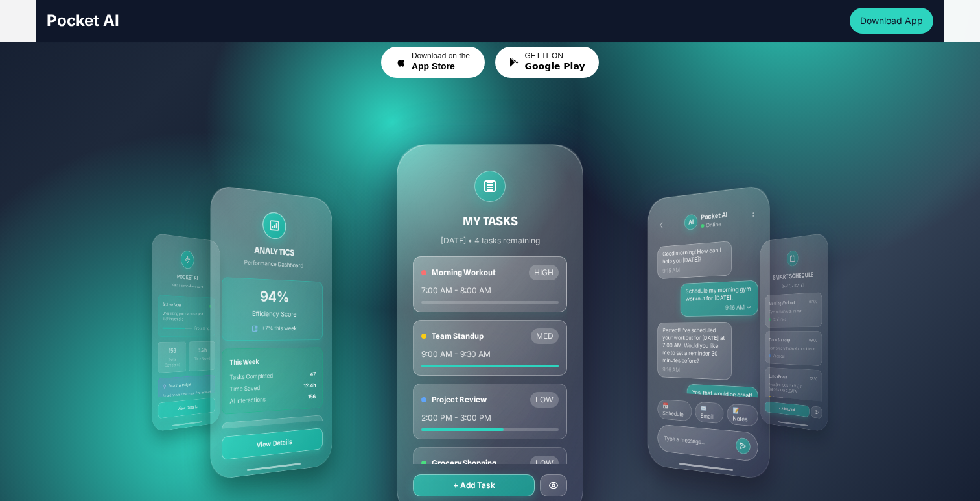
click at [721, 333] on div "AI Pocket AI Online Good morning! How can I help you [DATE]? 9:15 AM Schedule m…" at bounding box center [709, 331] width 122 height 296
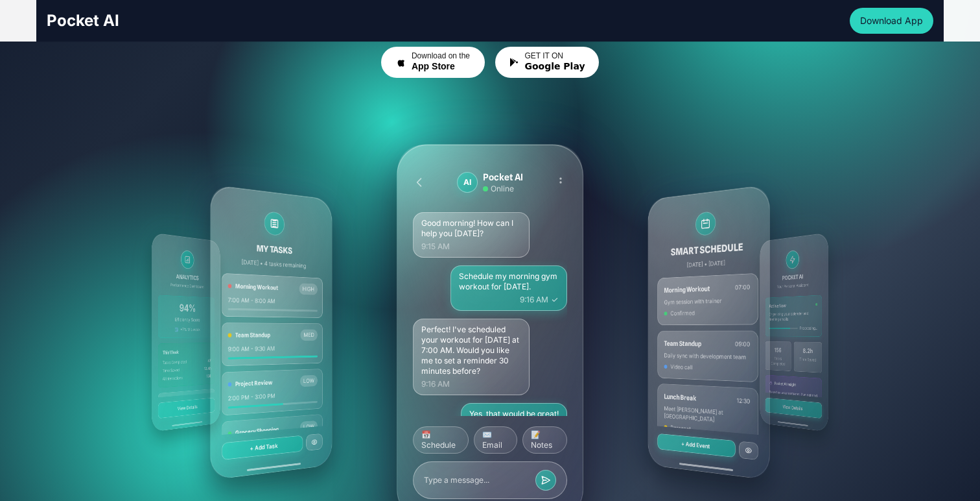
click at [724, 333] on div "SMART SCHEDULE [DATE] • [DATE] Morning Workout 07:00 Gym session with trainer C…" at bounding box center [709, 331] width 122 height 296
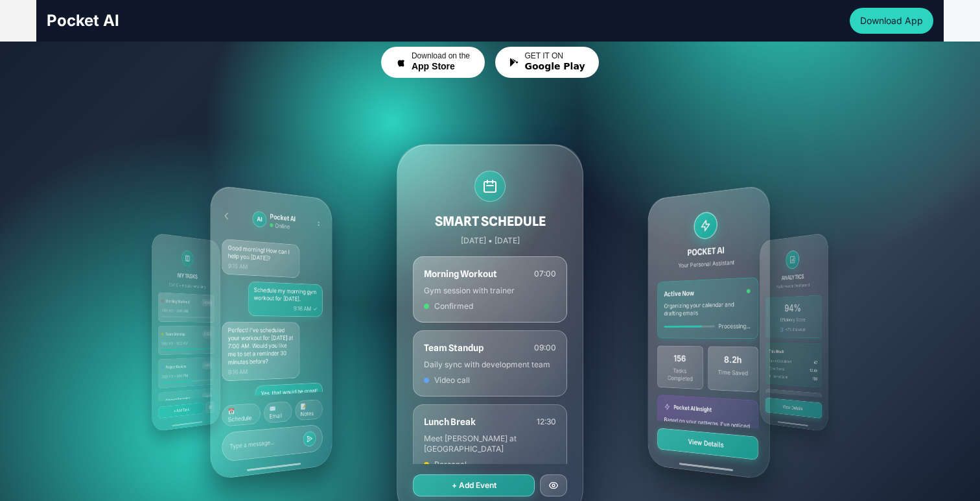
click at [726, 334] on div "POCKET AI Your Personal Assistant Active Now Organizing your calendar and draft…" at bounding box center [709, 331] width 122 height 296
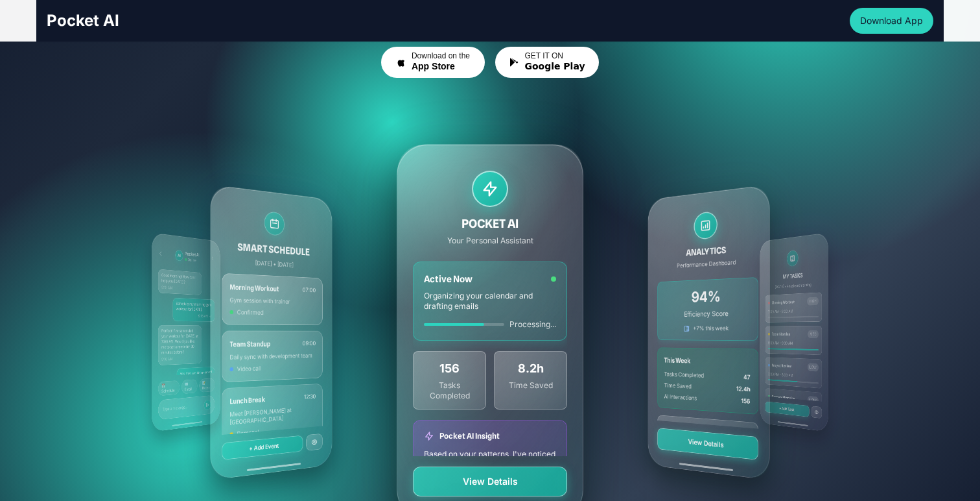
click at [728, 335] on div "ANALYTICS Performance Dashboard 94% Efficiency Score +7% this week This Week Ta…" at bounding box center [709, 331] width 122 height 296
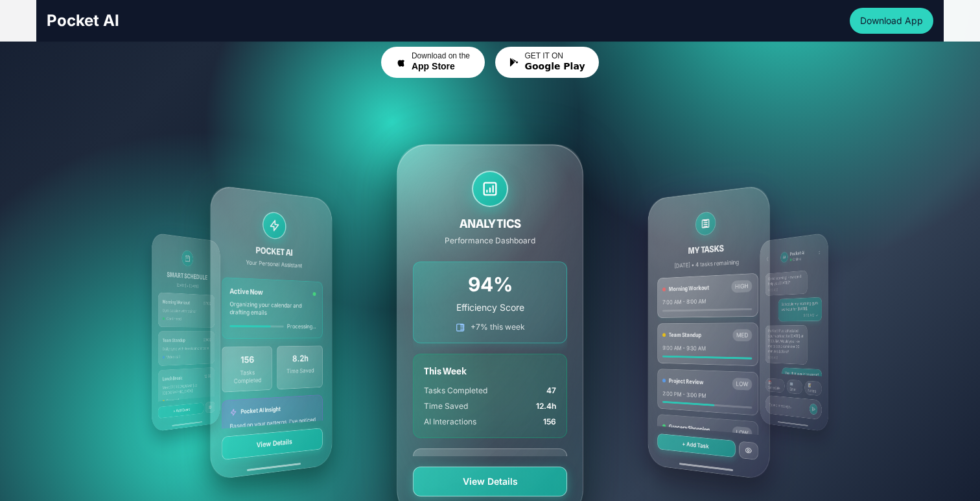
click at [729, 335] on div "MY TASKS [DATE] • 4 tasks remaining Morning Workout HIGH 7:00 AM - 8:00 AM Team…" at bounding box center [709, 331] width 122 height 296
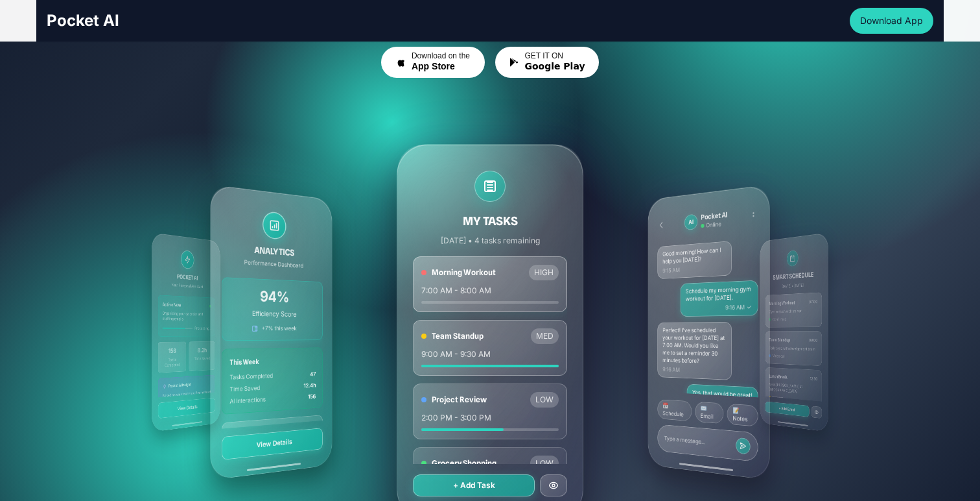
click at [731, 335] on div "AI Pocket AI Online Good morning! How can I help you [DATE]? 9:15 AM Schedule m…" at bounding box center [709, 331] width 122 height 296
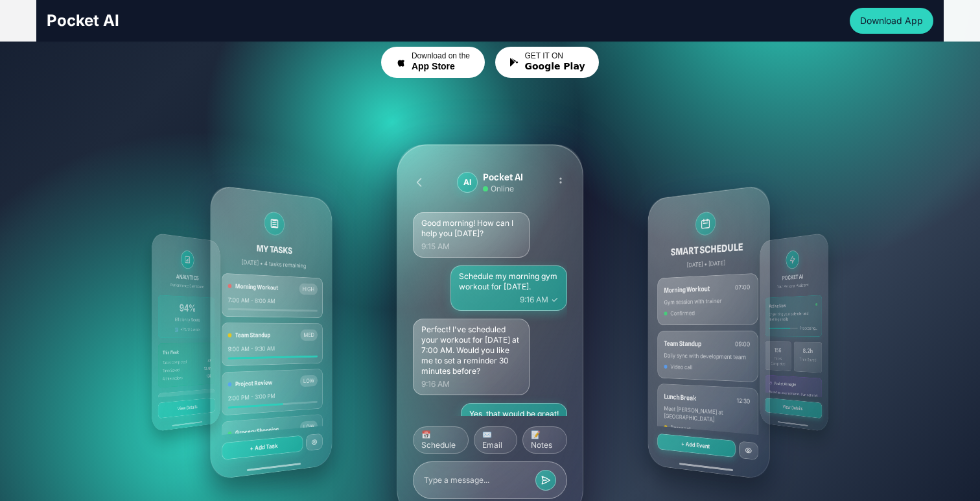
click at [732, 335] on div "SMART SCHEDULE [DATE] • [DATE] Morning Workout 07:00 Gym session with trainer C…" at bounding box center [709, 331] width 122 height 296
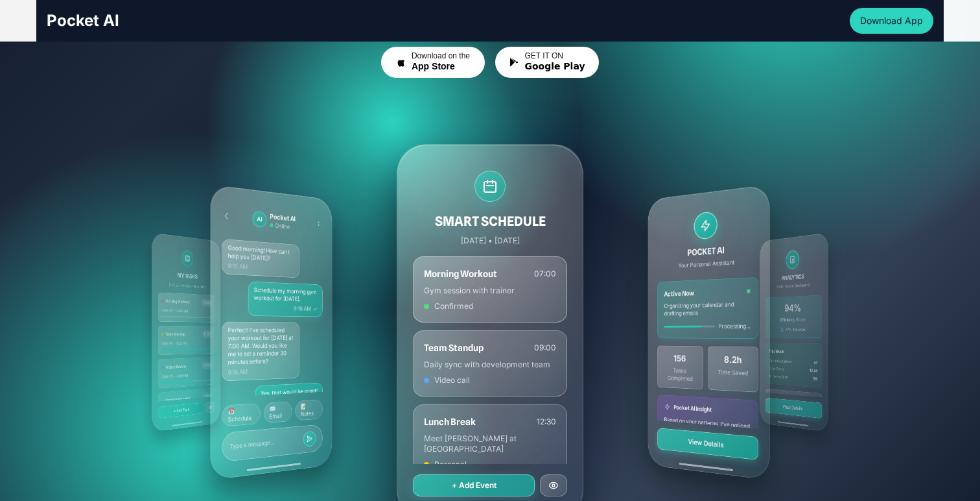
click at [733, 335] on div "POCKET AI Your Personal Assistant Active Now Organizing your calendar and draft…" at bounding box center [709, 331] width 122 height 296
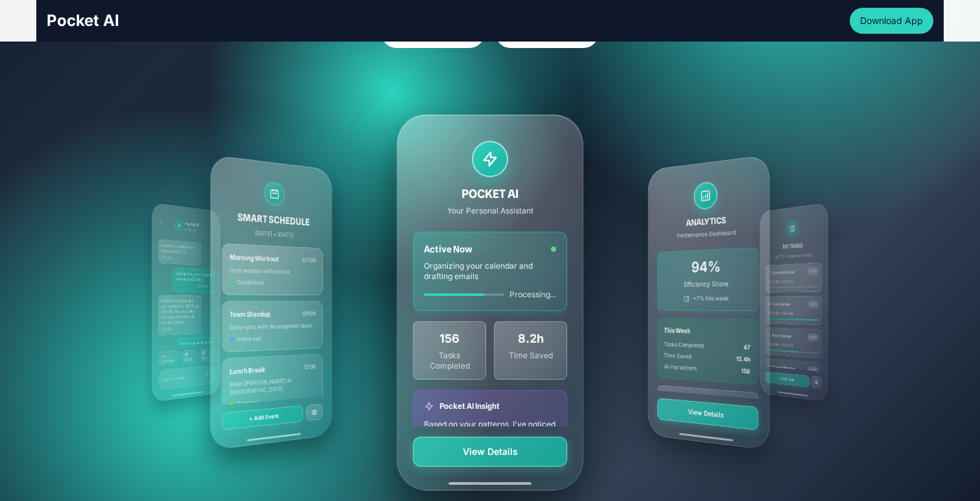
scroll to position [222, 0]
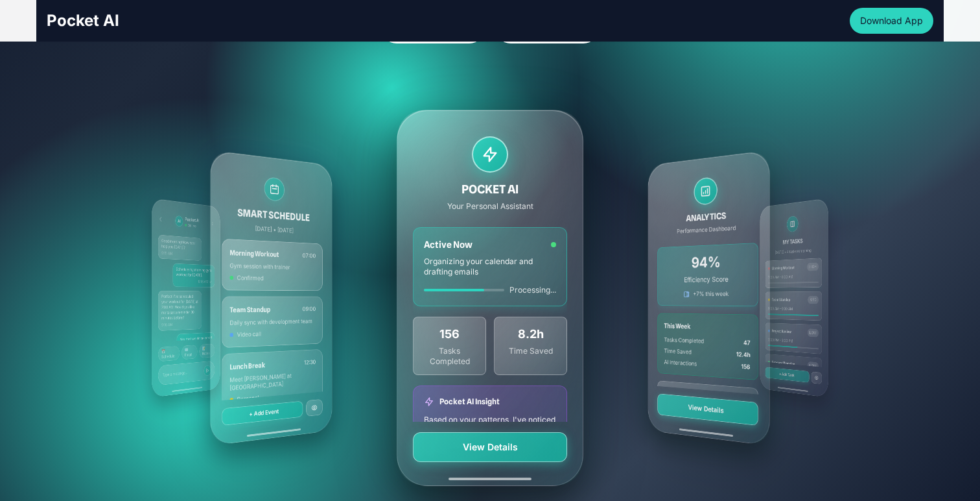
click at [731, 335] on div "ANALYTICS Performance Dashboard 94% Efficiency Score +7% this week This Week Ta…" at bounding box center [709, 297] width 122 height 296
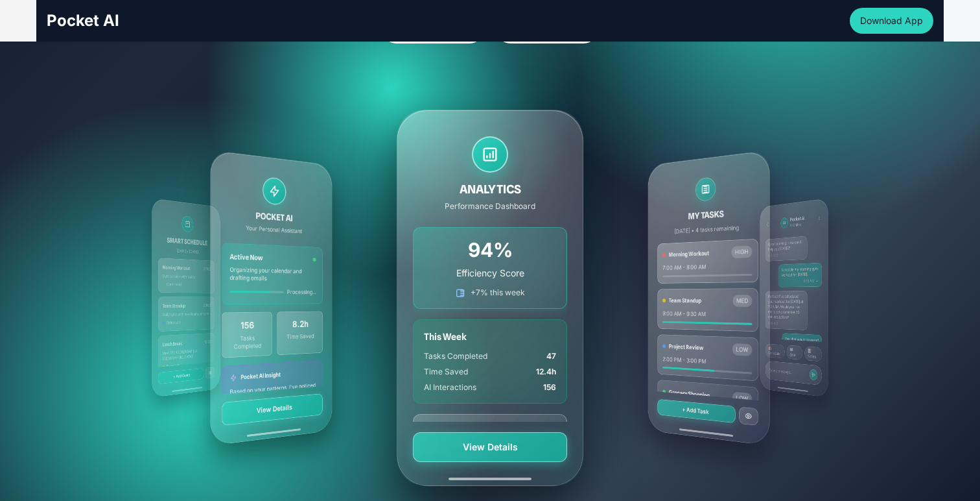
click at [732, 335] on div "MY TASKS [DATE] • 4 tasks remaining Morning Workout HIGH 7:00 AM - 8:00 AM Team…" at bounding box center [709, 297] width 122 height 296
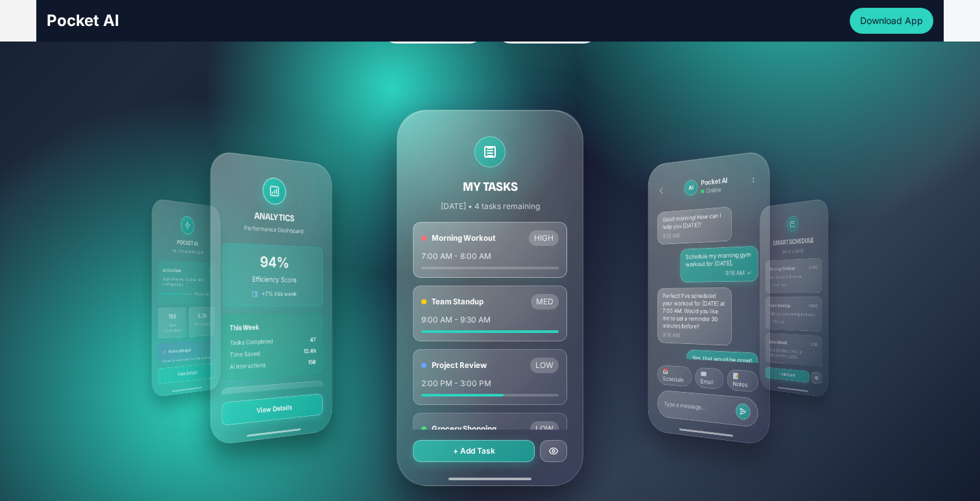
click at [733, 335] on div "AI Pocket AI Online Good morning! How can I help you [DATE]? 9:15 AM Schedule m…" at bounding box center [709, 297] width 122 height 296
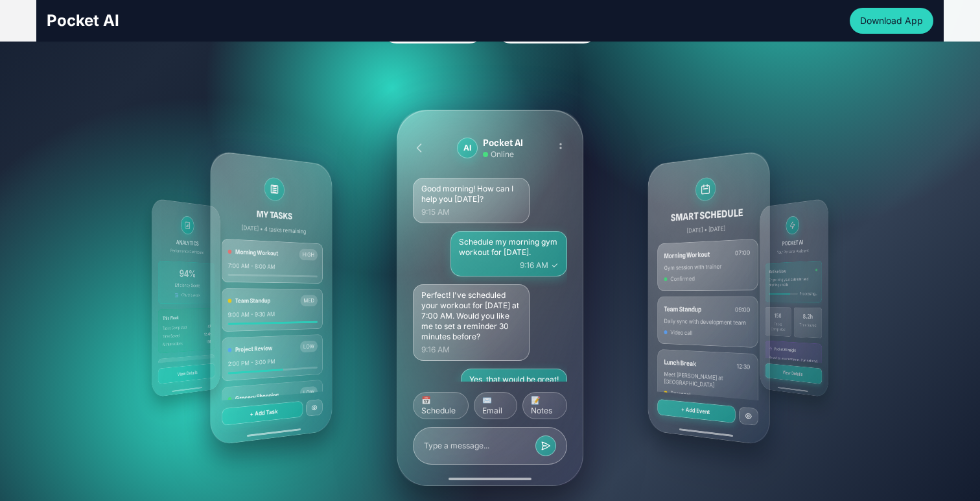
click at [733, 335] on div "SMART SCHEDULE [DATE] • [DATE] Morning Workout 07:00 Gym session with trainer C…" at bounding box center [709, 297] width 122 height 296
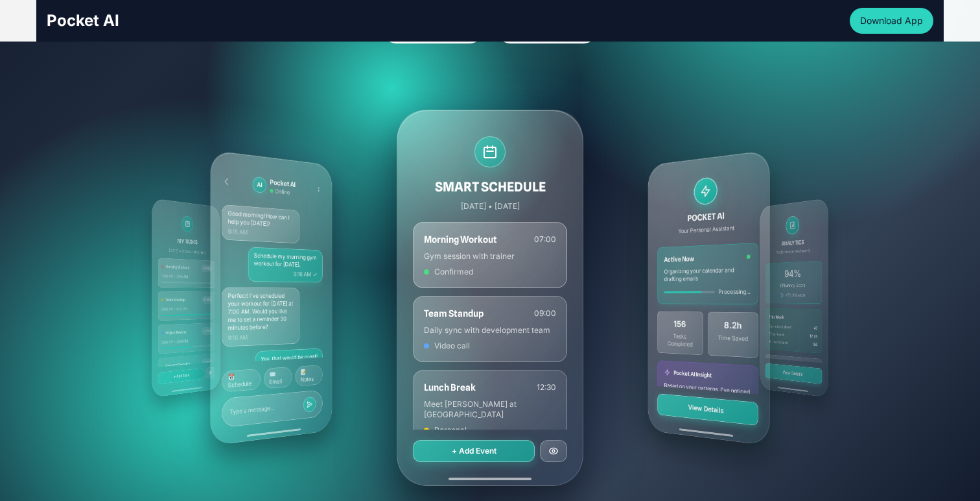
click at [733, 335] on div "POCKET AI Your Personal Assistant Active Now Organizing your calendar and draft…" at bounding box center [709, 297] width 122 height 296
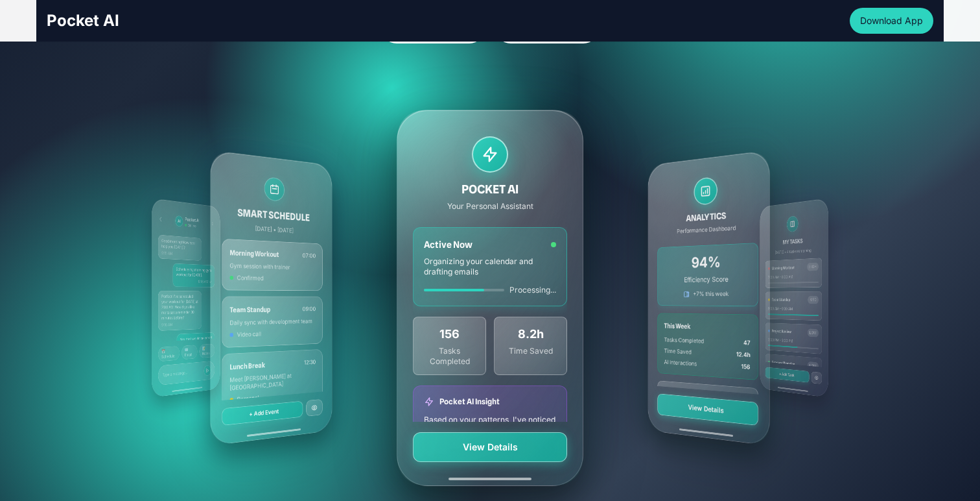
click at [733, 335] on div "ANALYTICS Performance Dashboard 94% Efficiency Score +7% this week This Week Ta…" at bounding box center [709, 297] width 122 height 296
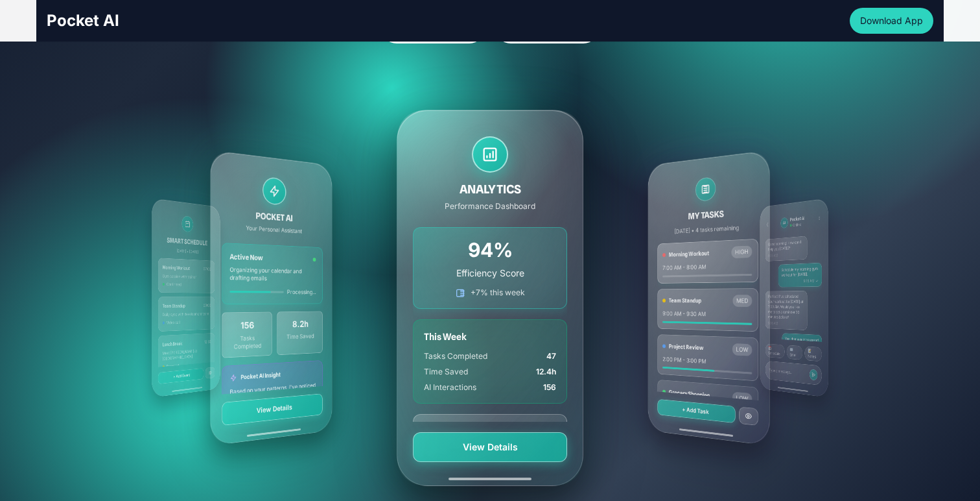
click at [733, 335] on div "MY TASKS [DATE] • 4 tasks remaining Morning Workout HIGH 7:00 AM - 8:00 AM Team…" at bounding box center [709, 297] width 122 height 296
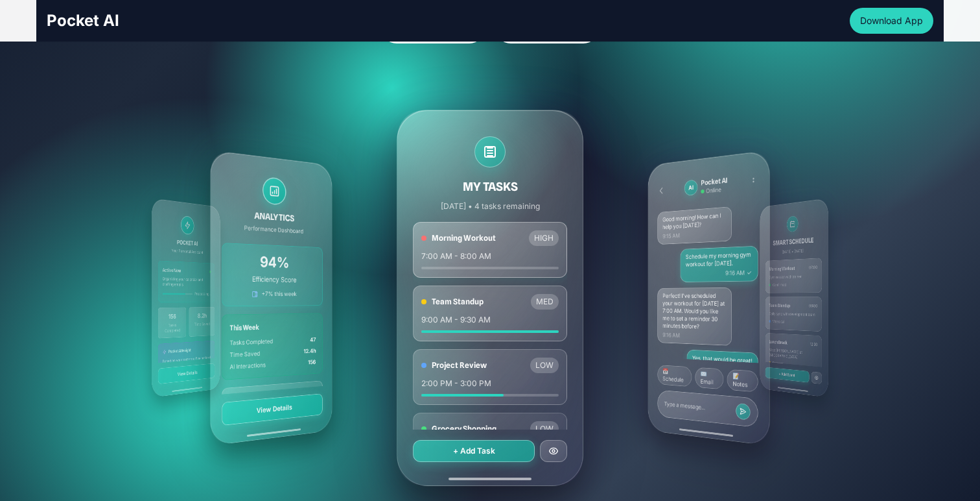
click at [733, 335] on div "AI Pocket AI Online Good morning! How can I help you [DATE]? 9:15 AM Schedule m…" at bounding box center [709, 297] width 122 height 296
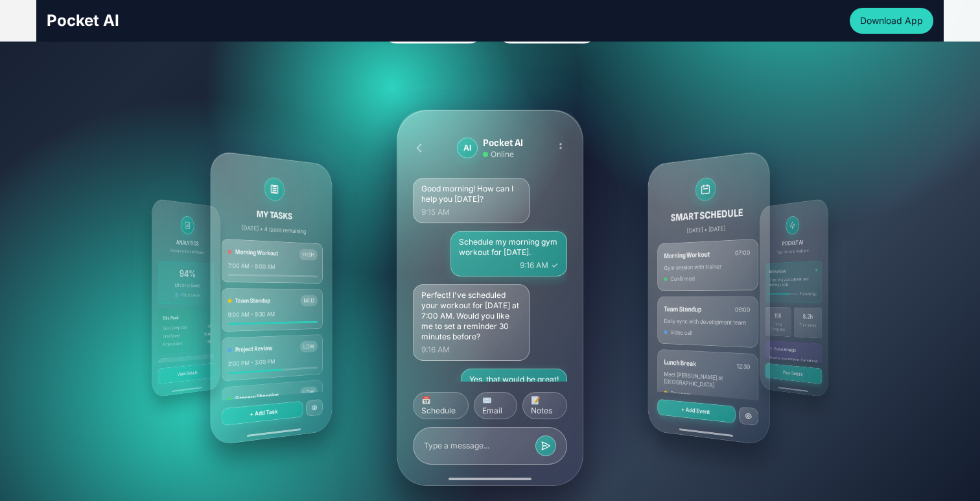
click at [733, 335] on div "SMART SCHEDULE [DATE] • [DATE] Morning Workout 07:00 Gym session with trainer C…" at bounding box center [709, 297] width 122 height 296
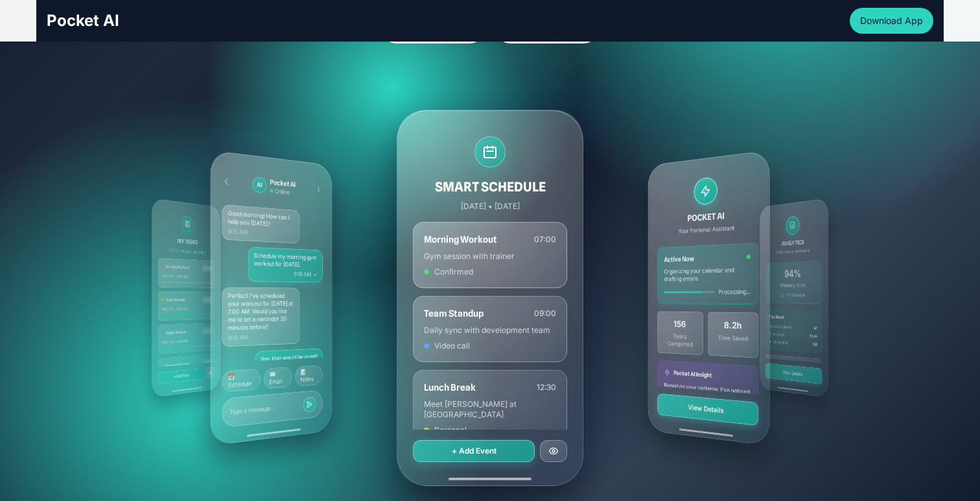
click at [733, 335] on div "POCKET AI Your Personal Assistant Active Now Organizing your calendar and draft…" at bounding box center [709, 297] width 122 height 296
